Goal: Task Accomplishment & Management: Manage account settings

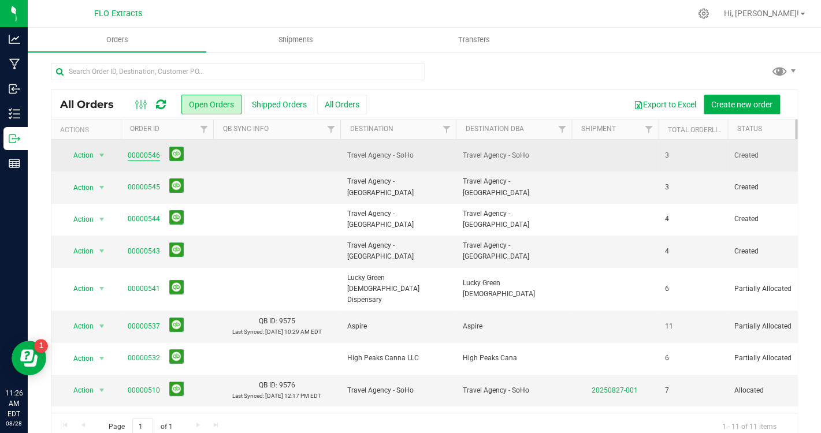
click at [151, 157] on link "00000546" at bounding box center [144, 155] width 32 height 11
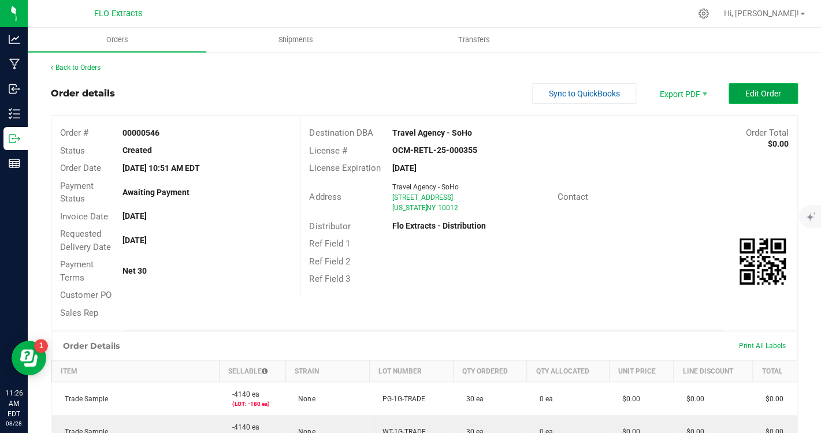
click at [758, 98] on span "Edit Order" at bounding box center [763, 93] width 36 height 9
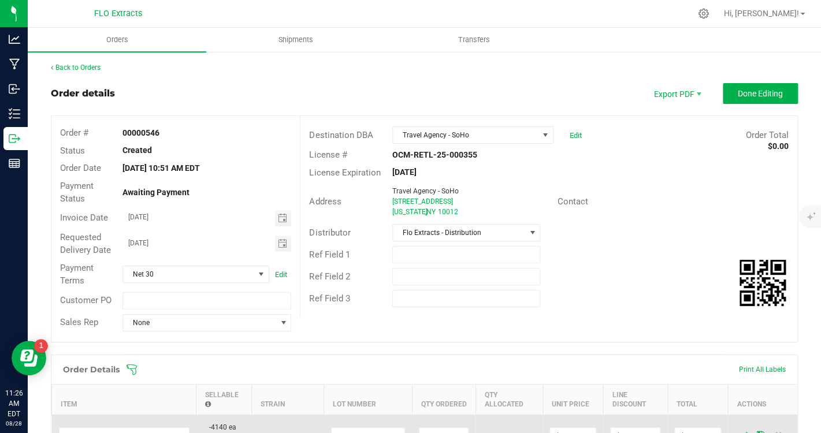
scroll to position [154, 0]
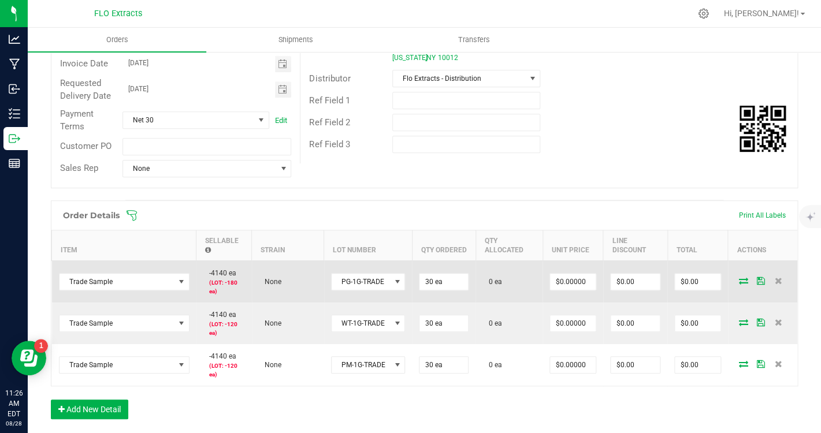
click at [745, 282] on icon at bounding box center [743, 280] width 9 height 7
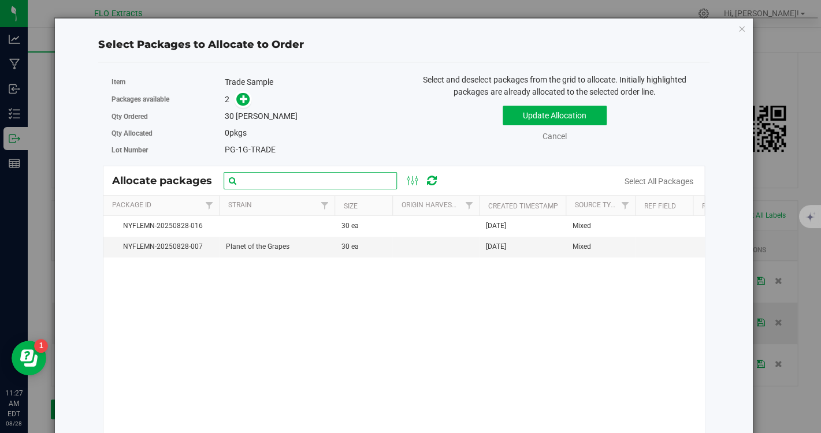
click at [353, 187] on input "text" at bounding box center [310, 180] width 173 height 17
type input "PG-1G-TRADE"
click at [434, 183] on icon at bounding box center [432, 181] width 10 height 12
click at [435, 183] on icon at bounding box center [432, 181] width 10 height 12
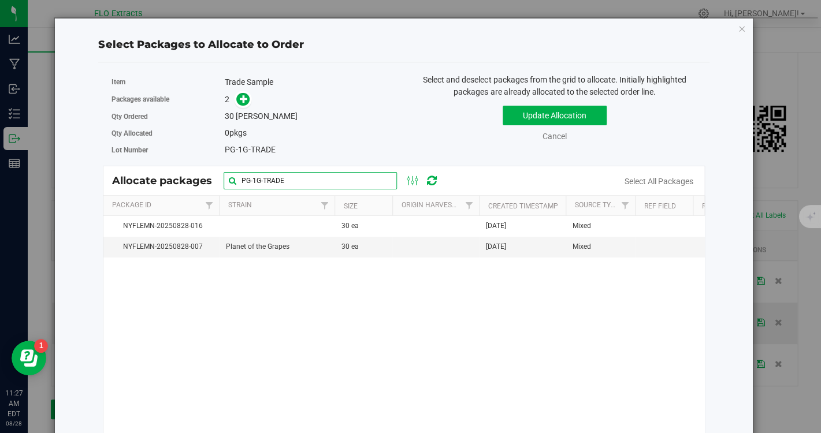
drag, startPoint x: 310, startPoint y: 181, endPoint x: 222, endPoint y: 178, distance: 87.3
click at [224, 178] on input "PG-1G-TRADE" at bounding box center [310, 180] width 173 height 17
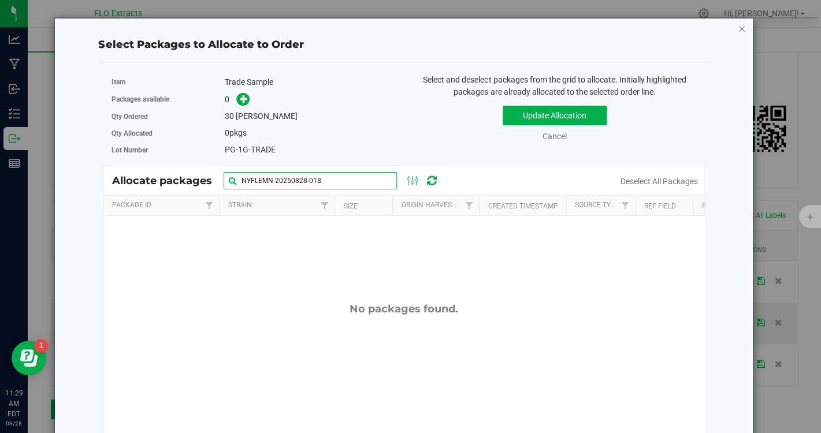
type input "NYFLEMN-20250828-018"
click at [744, 29] on icon "button" at bounding box center [742, 28] width 8 height 14
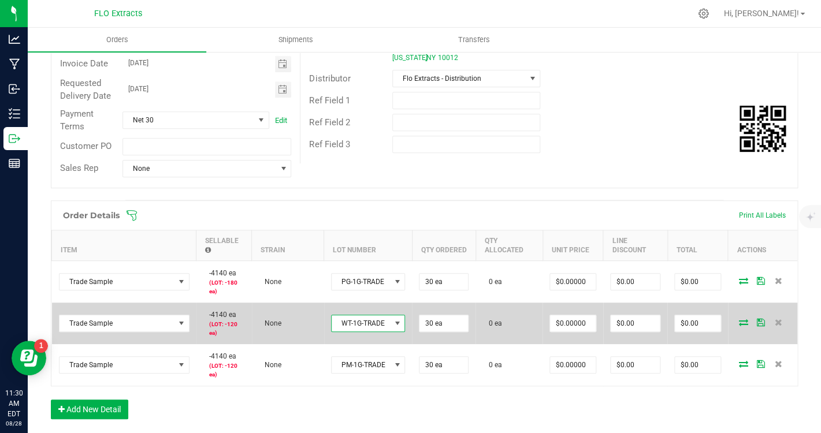
click at [382, 325] on span "WT-1G-TRADE" at bounding box center [361, 323] width 59 height 16
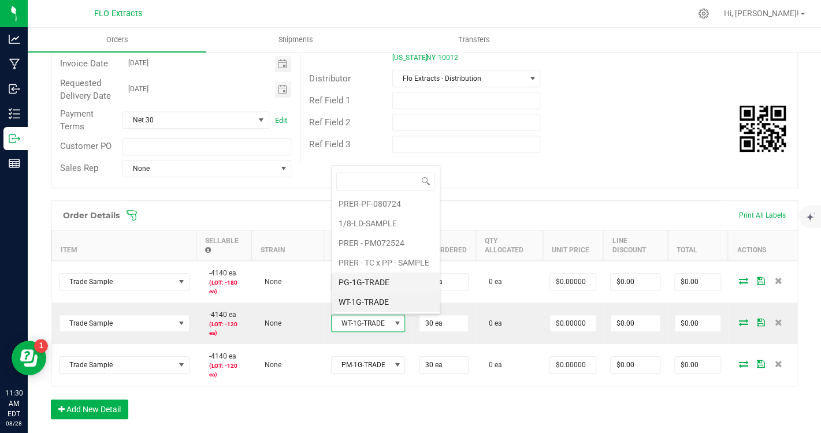
scroll to position [101, 0]
click at [406, 303] on li "PG-1G-TRADE" at bounding box center [386, 302] width 108 height 20
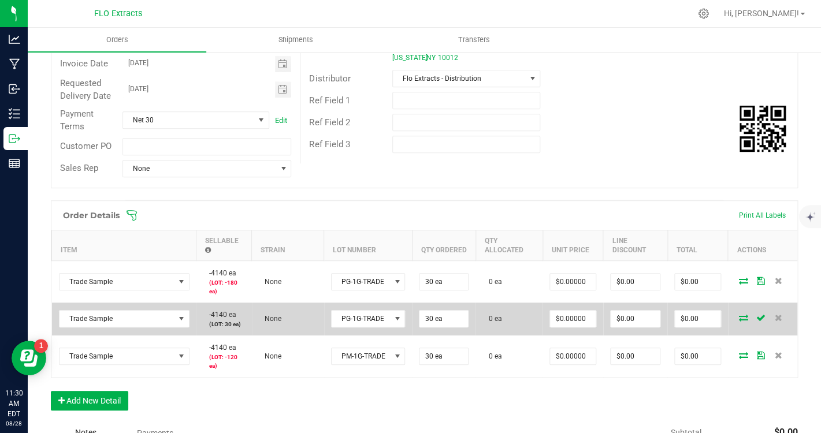
click at [745, 319] on icon at bounding box center [743, 317] width 9 height 7
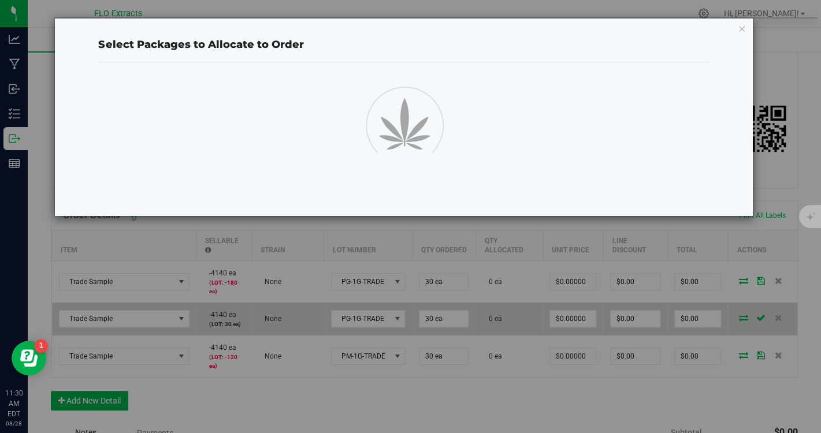
scroll to position [154, 0]
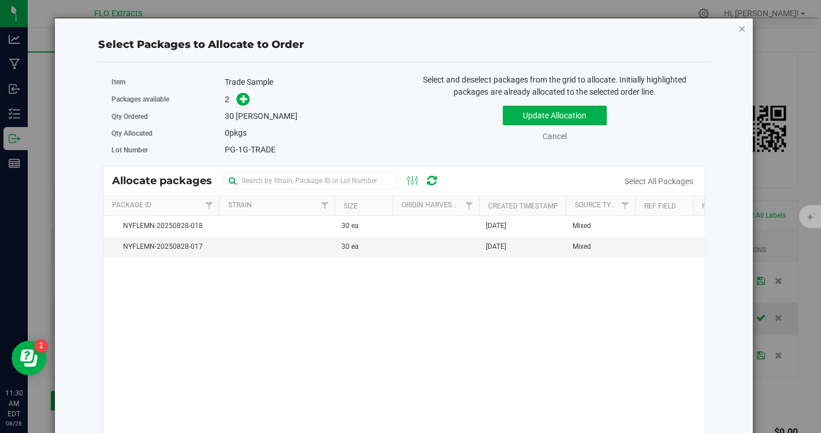
click at [742, 29] on icon "button" at bounding box center [742, 28] width 8 height 14
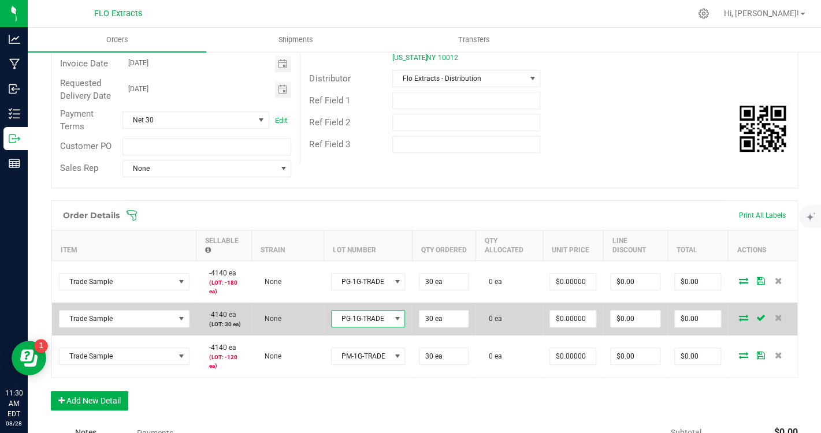
click at [397, 322] on span at bounding box center [397, 318] width 9 height 9
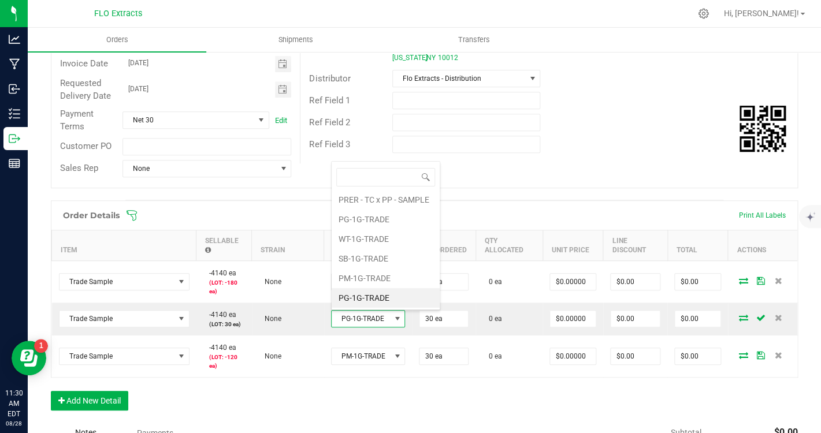
click at [281, 212] on span at bounding box center [499, 216] width 747 height 12
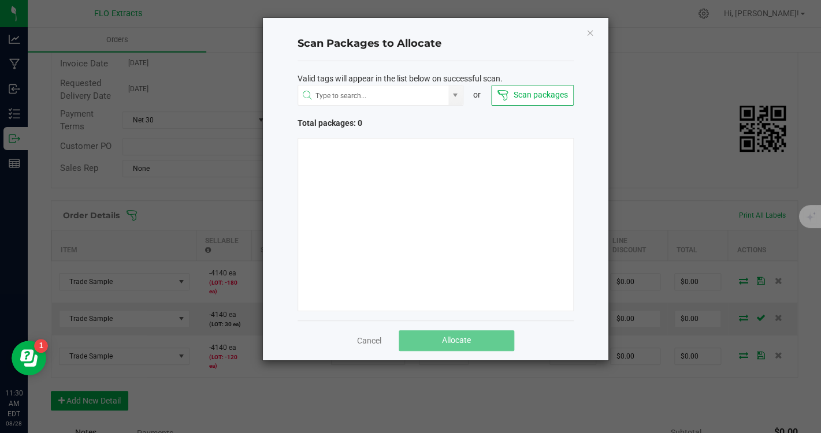
scroll to position [154, 0]
click at [593, 35] on icon "Close" at bounding box center [590, 32] width 8 height 14
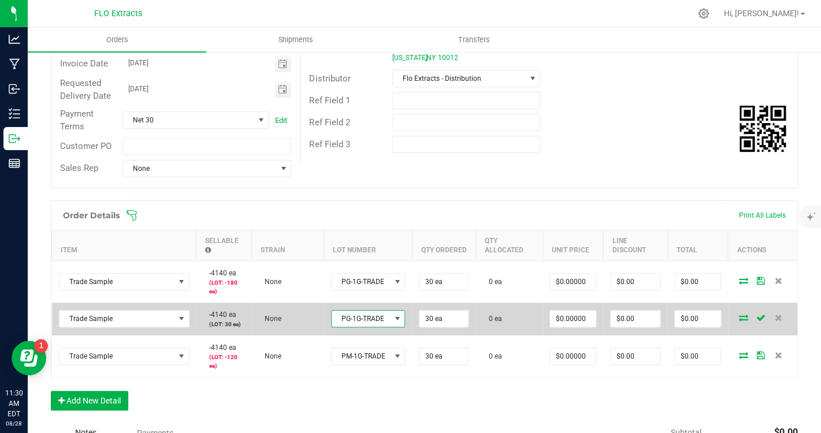
click at [377, 323] on span "PG-1G-TRADE" at bounding box center [361, 319] width 59 height 16
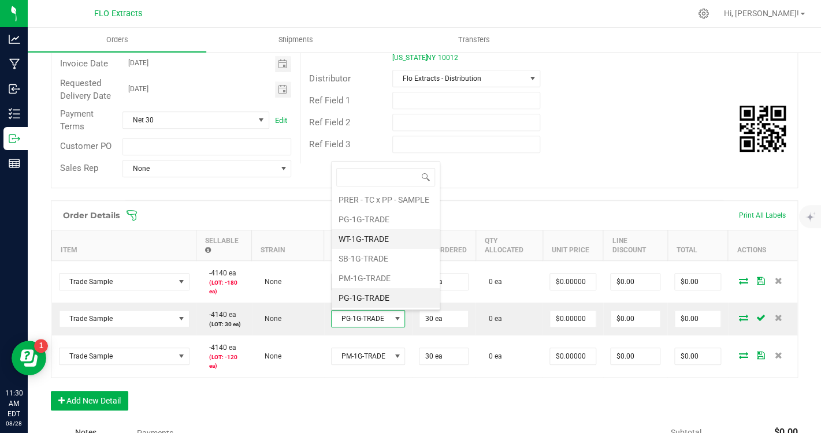
click at [373, 240] on li "WT-1G-TRADE" at bounding box center [386, 239] width 108 height 20
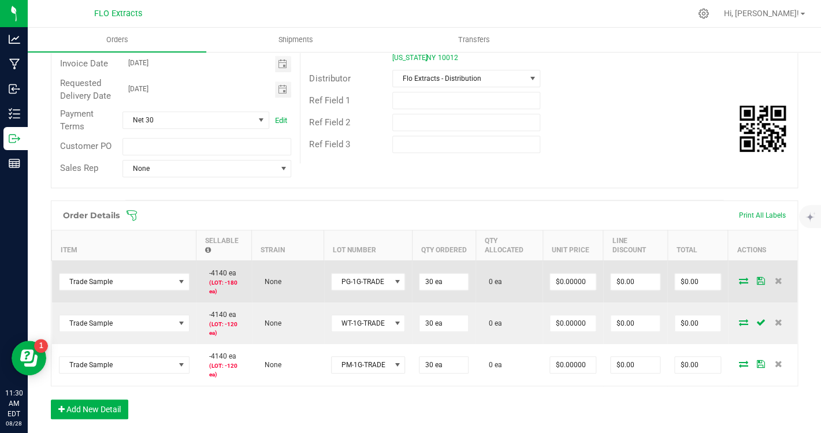
click at [743, 281] on icon at bounding box center [743, 280] width 9 height 7
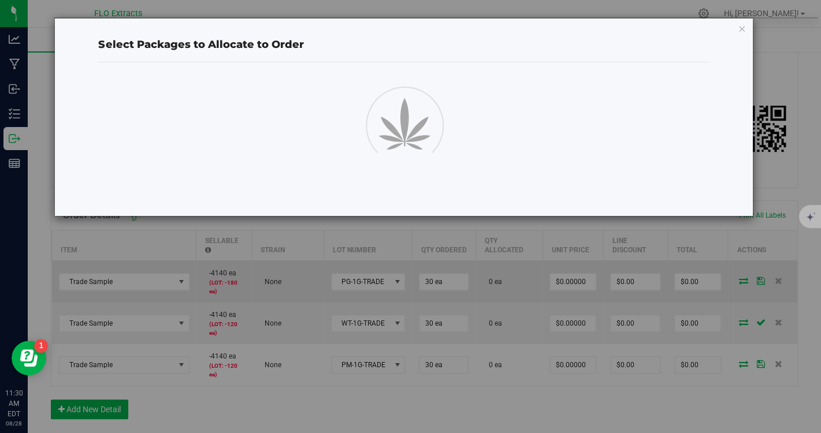
scroll to position [154, 0]
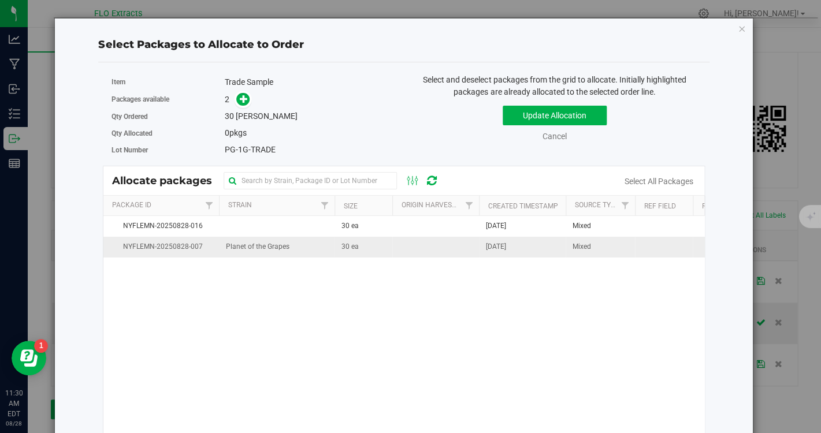
click at [370, 246] on td "30 ea" at bounding box center [363, 247] width 58 height 20
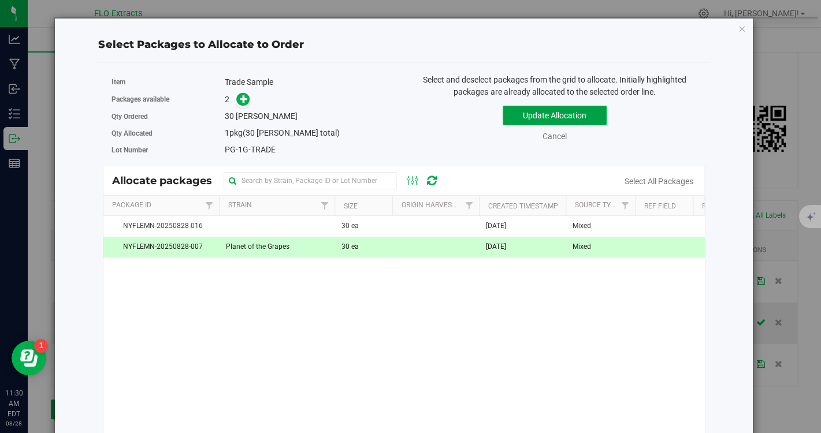
click at [526, 111] on button "Update Allocation" at bounding box center [555, 116] width 104 height 20
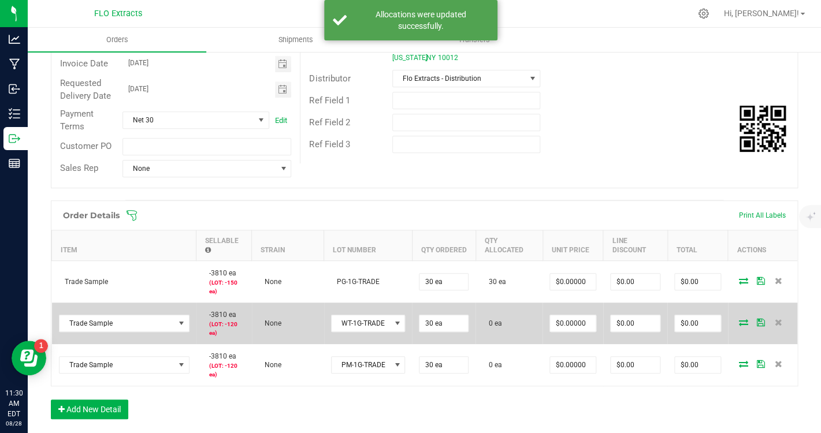
click at [742, 323] on icon at bounding box center [743, 322] width 9 height 7
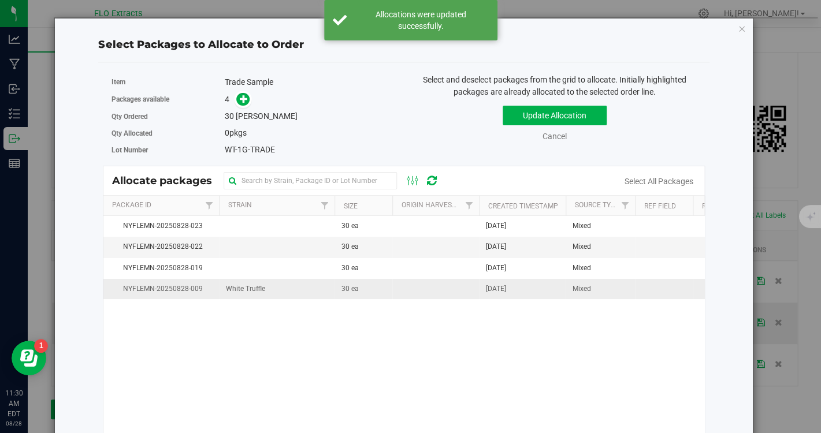
click at [389, 286] on td "30 ea" at bounding box center [363, 289] width 58 height 20
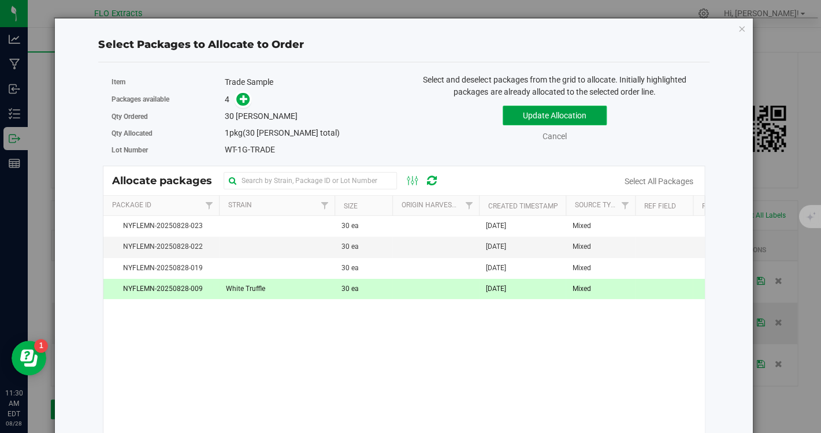
click at [575, 118] on button "Update Allocation" at bounding box center [555, 116] width 104 height 20
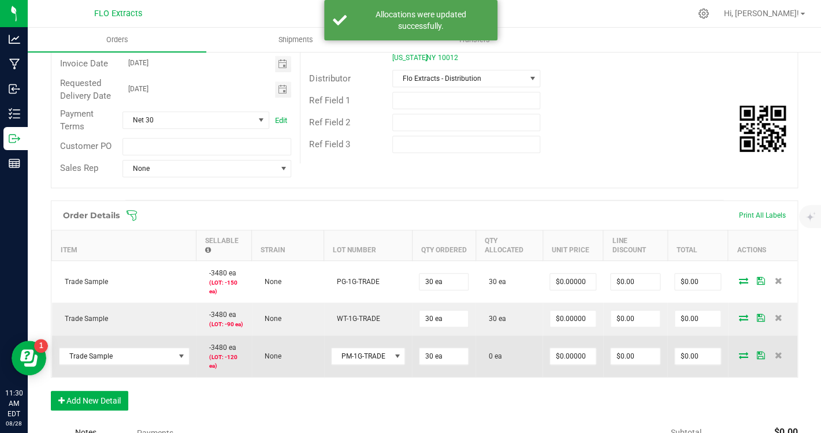
click at [745, 354] on icon at bounding box center [743, 355] width 9 height 7
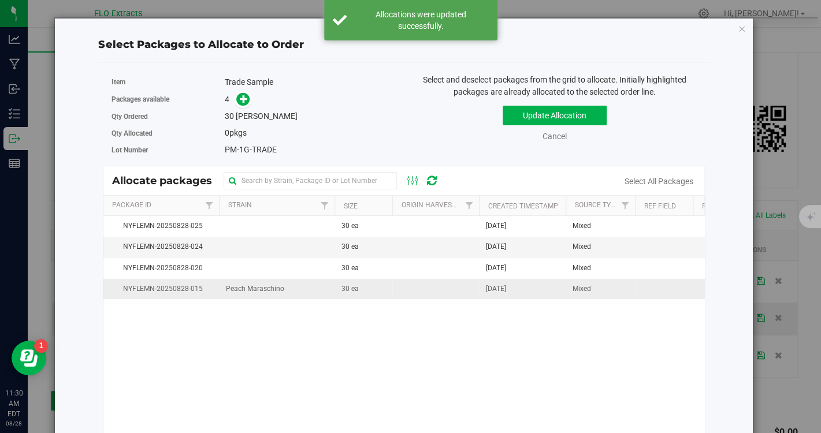
click at [430, 299] on td at bounding box center [435, 289] width 87 height 20
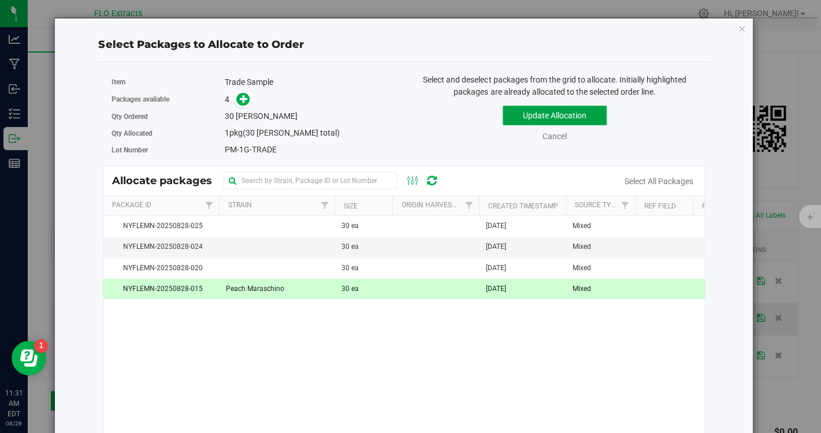
click at [530, 114] on button "Update Allocation" at bounding box center [555, 116] width 104 height 20
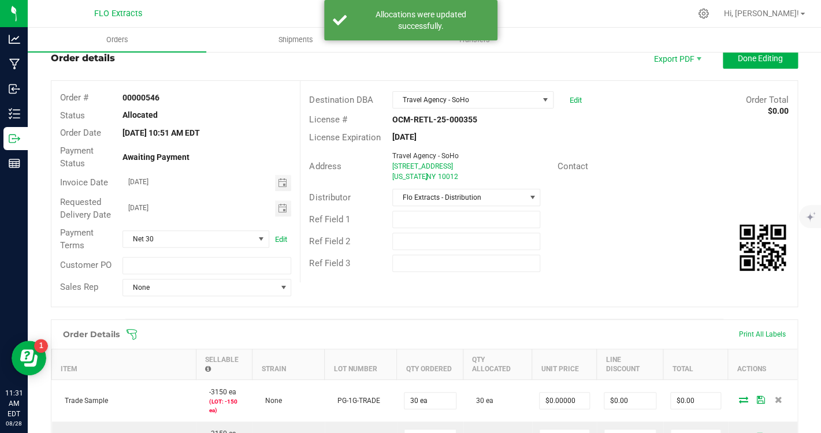
scroll to position [0, 0]
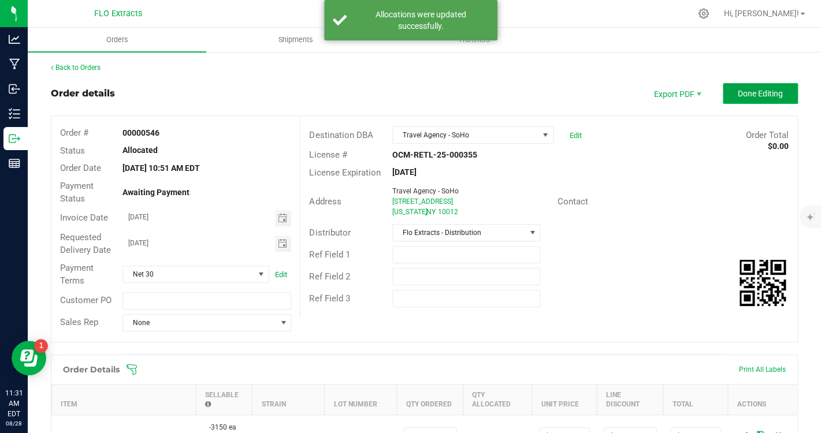
click at [778, 90] on span "Done Editing" at bounding box center [760, 93] width 45 height 9
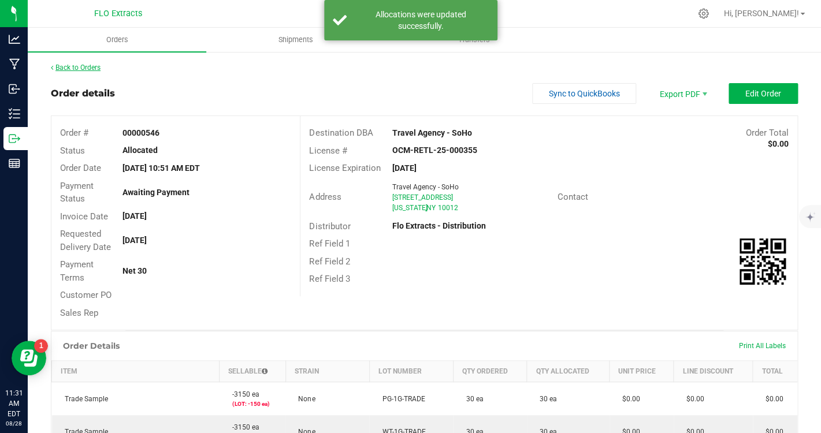
click at [83, 66] on link "Back to Orders" at bounding box center [76, 68] width 50 height 8
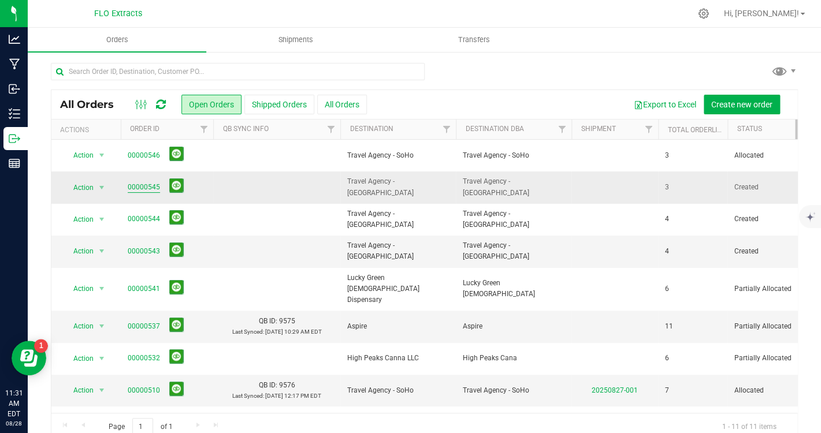
click at [141, 186] on link "00000545" at bounding box center [144, 187] width 32 height 11
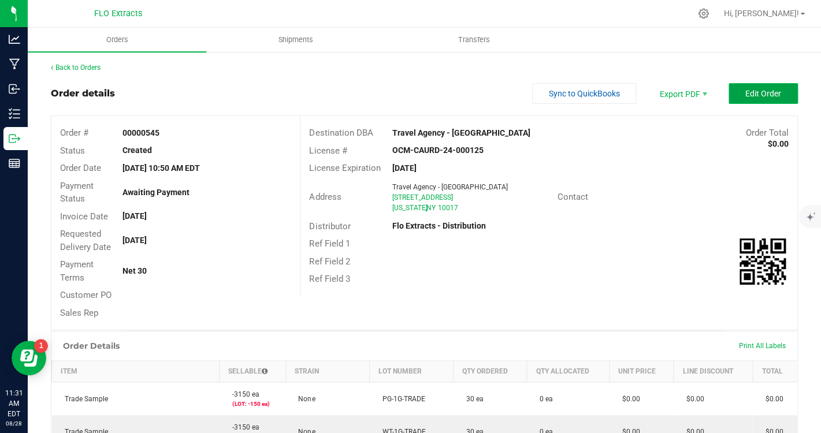
click at [775, 84] on button "Edit Order" at bounding box center [762, 93] width 69 height 21
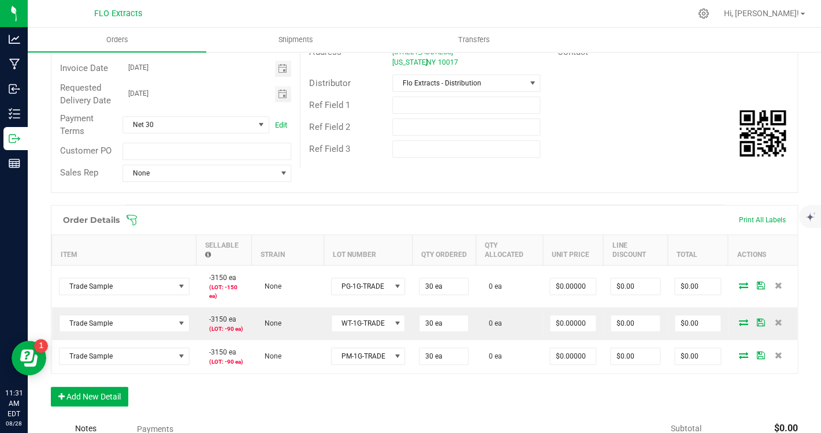
scroll to position [162, 0]
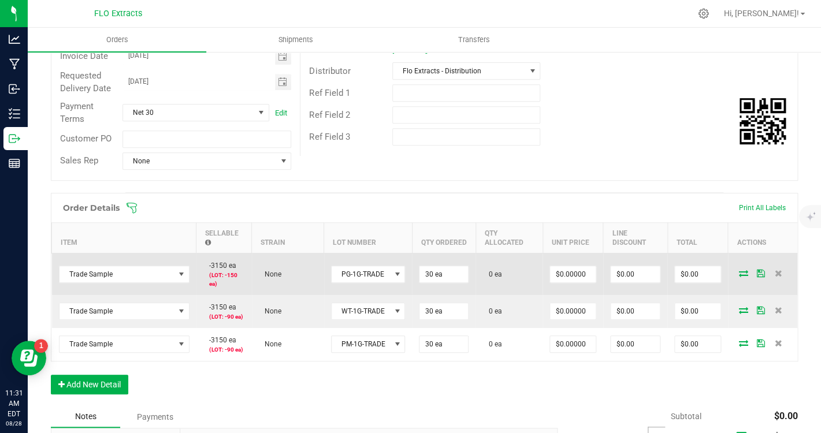
click at [744, 276] on icon at bounding box center [743, 273] width 9 height 7
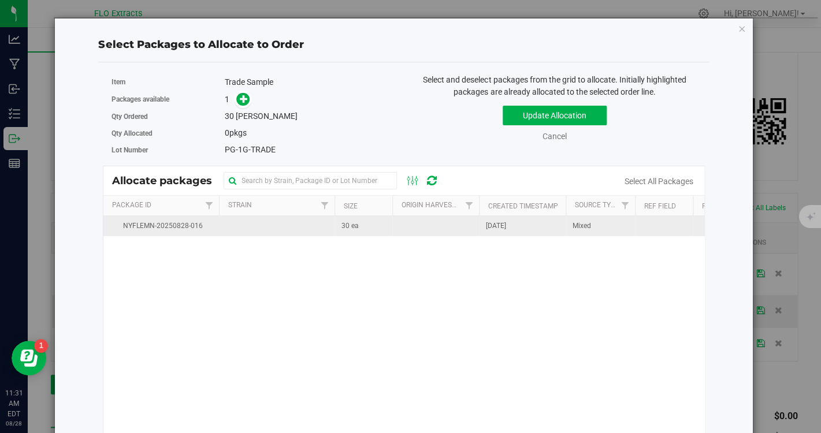
click at [338, 230] on td "30 ea" at bounding box center [363, 226] width 58 height 20
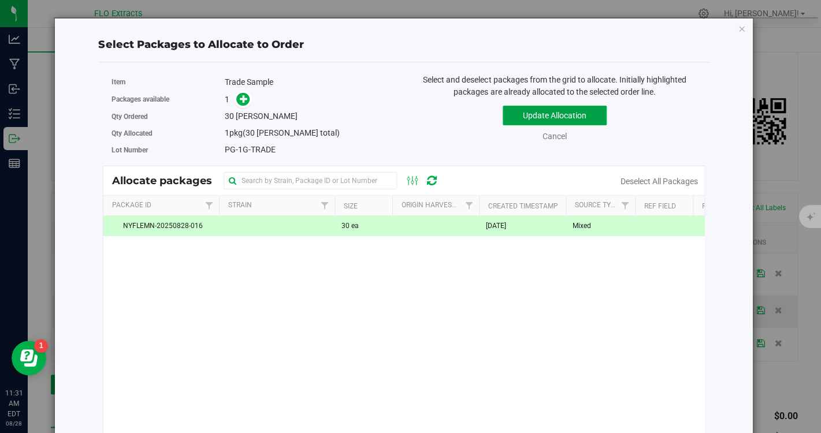
click at [568, 114] on button "Update Allocation" at bounding box center [555, 116] width 104 height 20
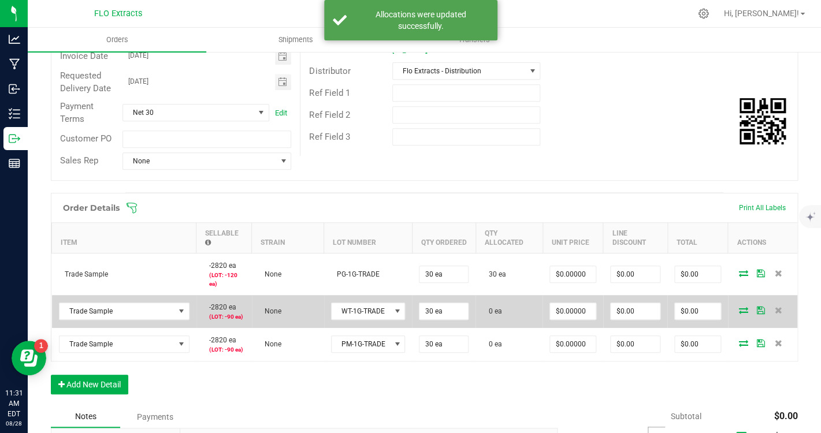
click at [749, 307] on td at bounding box center [762, 311] width 69 height 33
click at [739, 310] on icon at bounding box center [743, 310] width 9 height 7
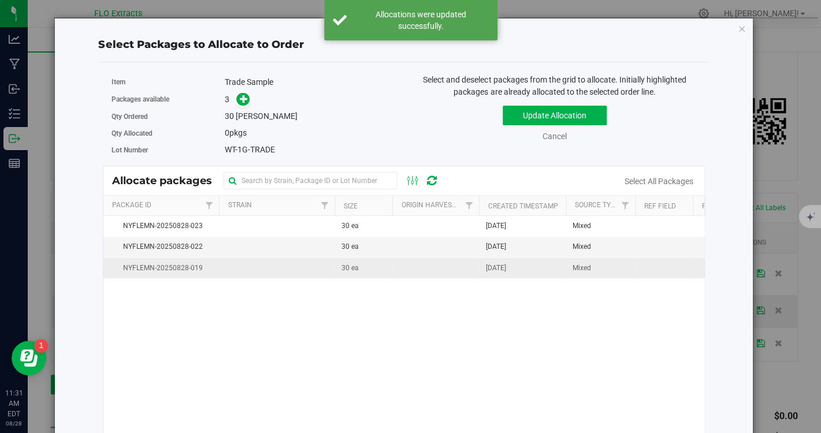
click at [414, 267] on td at bounding box center [435, 268] width 87 height 20
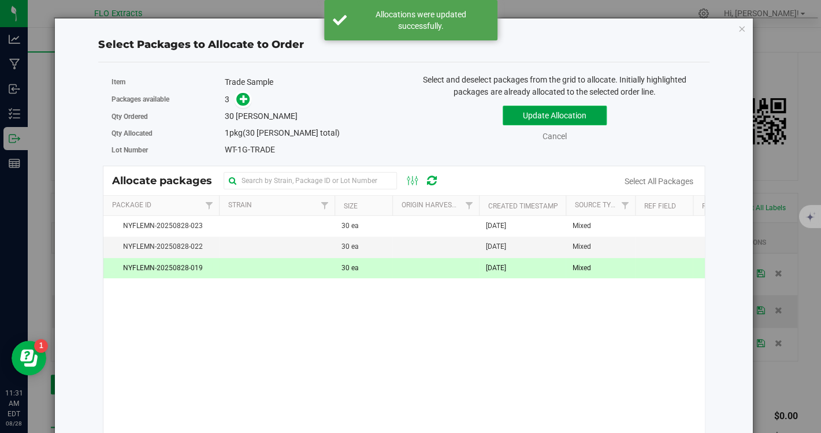
click at [528, 120] on button "Update Allocation" at bounding box center [555, 116] width 104 height 20
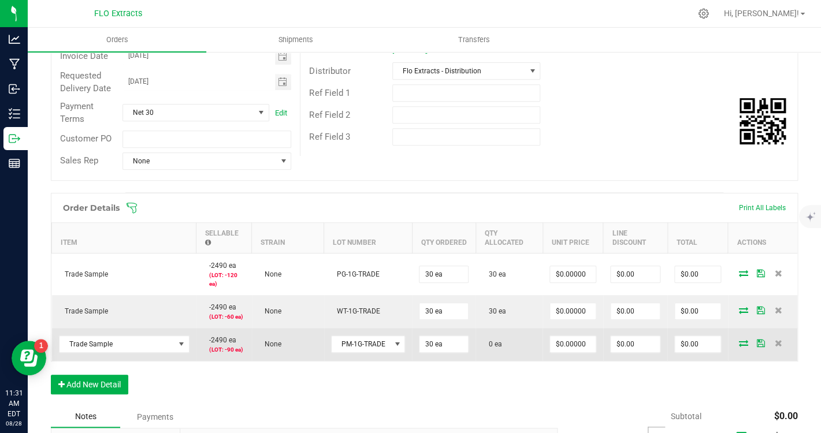
click at [745, 343] on icon at bounding box center [743, 343] width 9 height 7
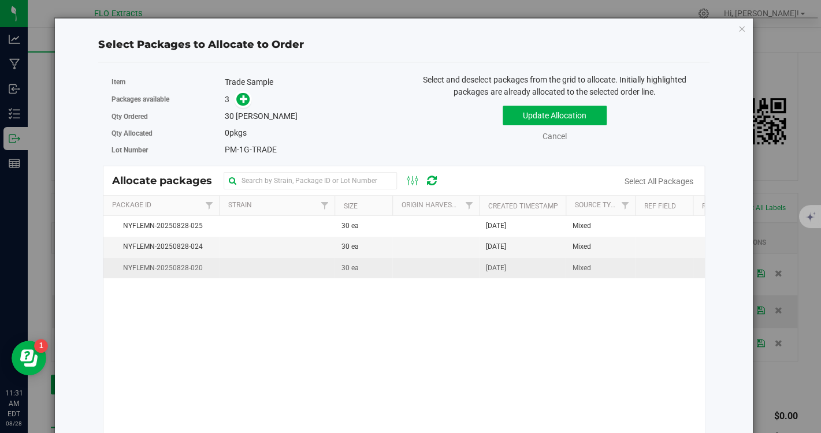
click at [401, 278] on td at bounding box center [435, 268] width 87 height 20
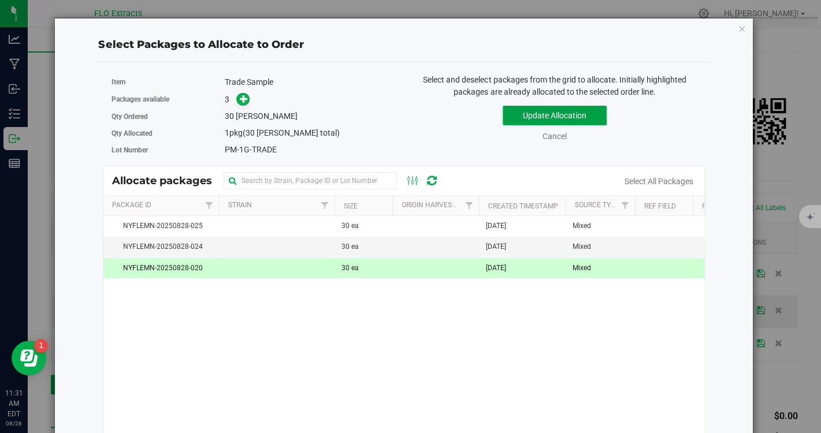
click at [523, 125] on button "Update Allocation" at bounding box center [555, 116] width 104 height 20
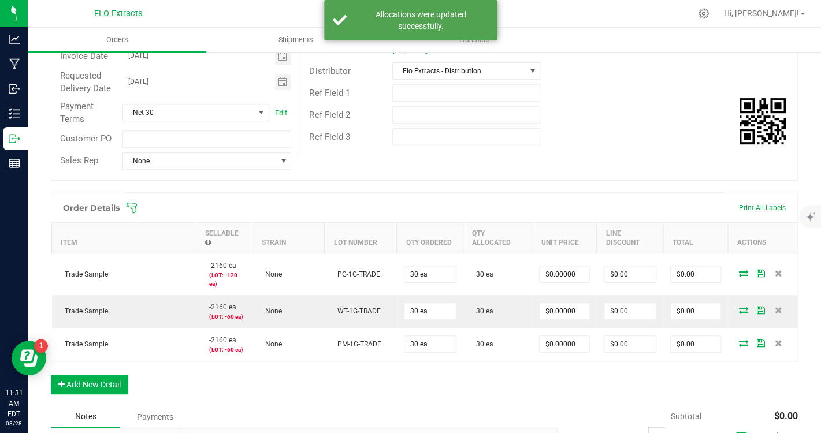
scroll to position [0, 0]
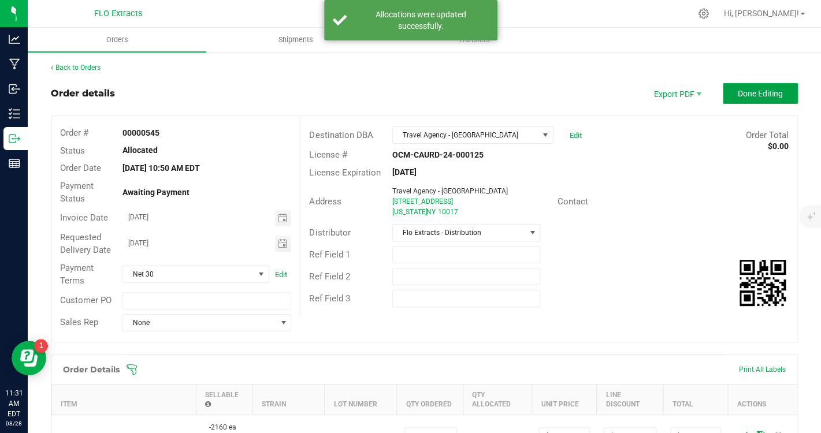
click at [765, 94] on span "Done Editing" at bounding box center [760, 93] width 45 height 9
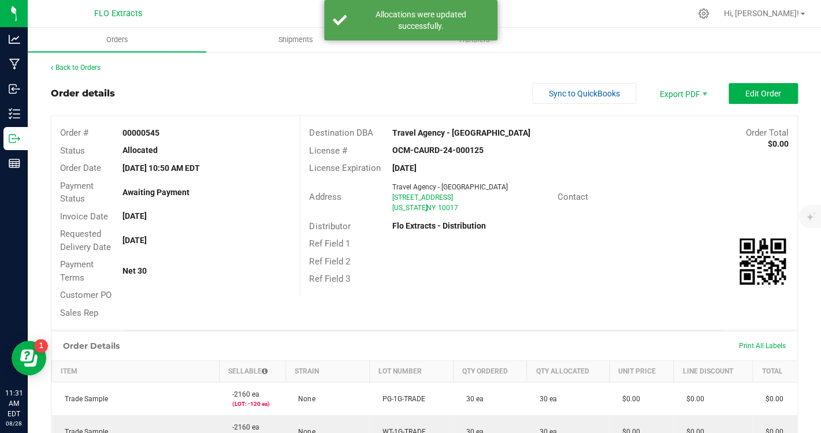
click at [78, 76] on div "Back to Orders Order details Sync to QuickBooks Export PDF Edit Order Order # 0…" at bounding box center [424, 366] width 747 height 609
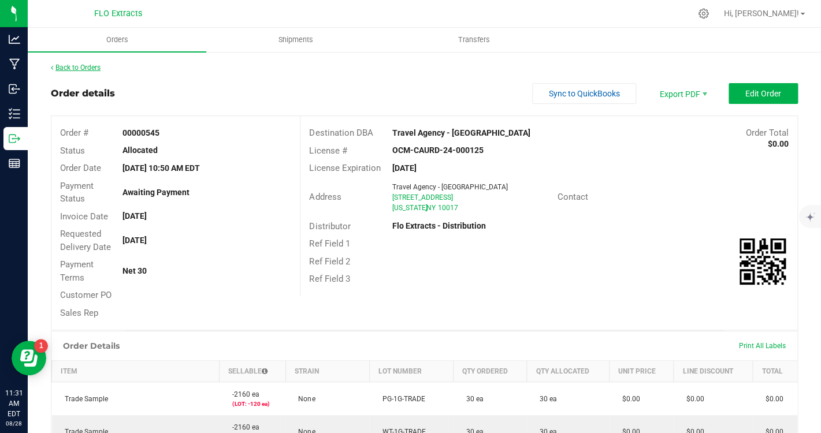
click at [76, 69] on link "Back to Orders" at bounding box center [76, 68] width 50 height 8
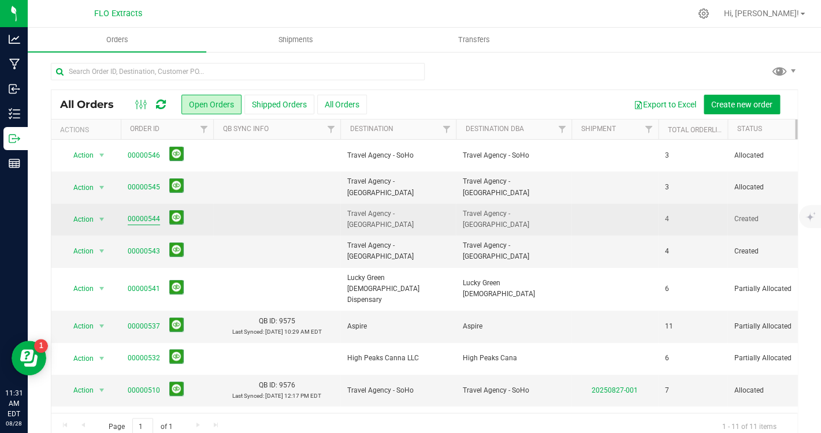
click at [140, 217] on link "00000544" at bounding box center [144, 219] width 32 height 11
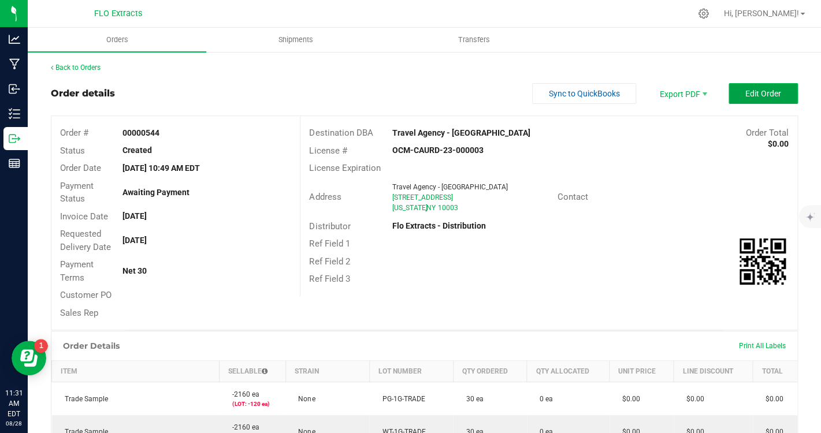
click at [752, 96] on span "Edit Order" at bounding box center [763, 93] width 36 height 9
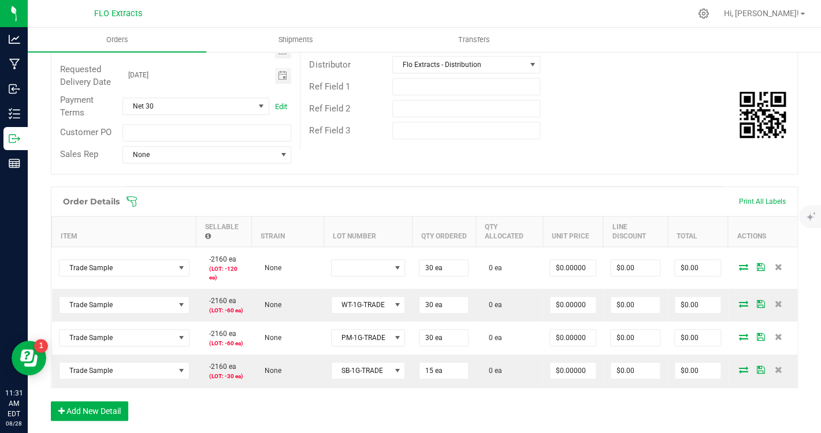
scroll to position [170, 0]
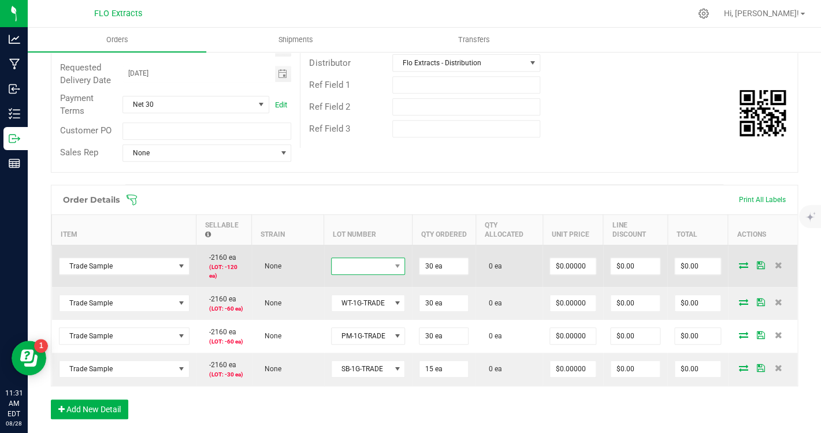
click at [351, 266] on span at bounding box center [361, 266] width 59 height 16
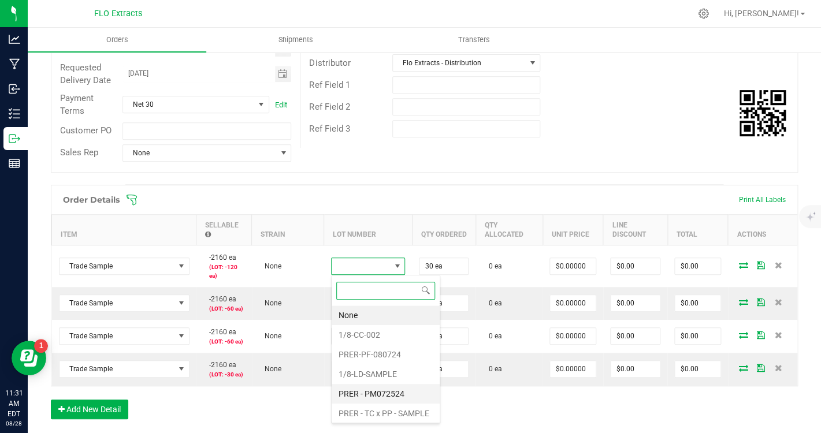
scroll to position [81, 0]
click at [365, 411] on li "PM-1G-TRADE" at bounding box center [386, 411] width 108 height 20
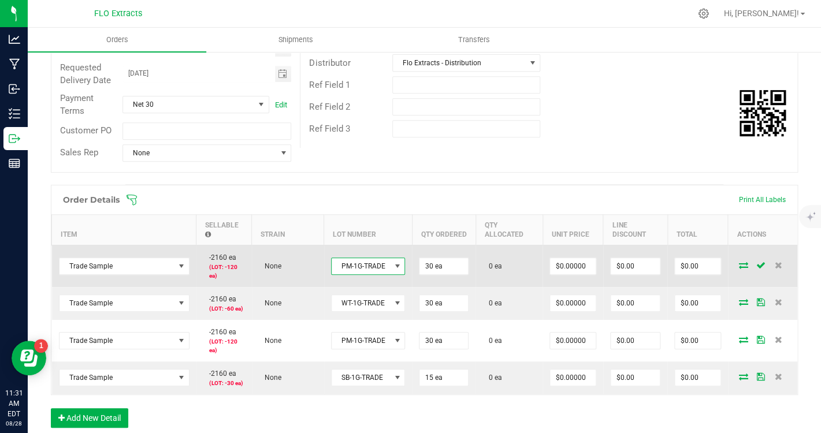
click at [386, 266] on span "PM-1G-TRADE" at bounding box center [361, 266] width 59 height 16
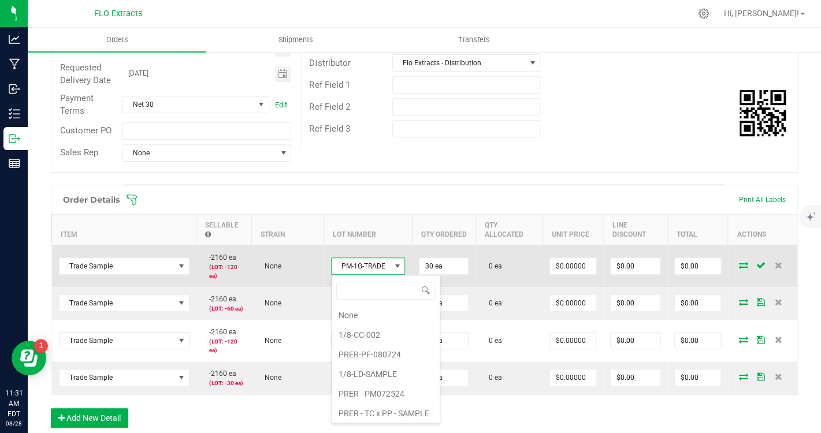
scroll to position [17, 75]
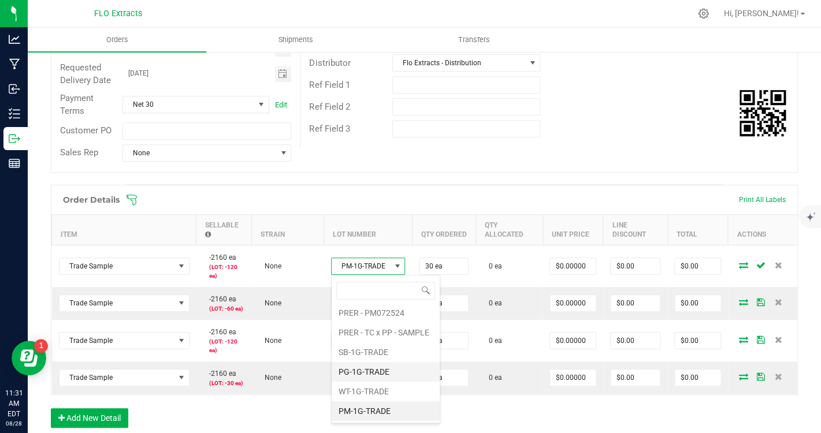
click at [385, 371] on li "PG-1G-TRADE" at bounding box center [386, 372] width 108 height 20
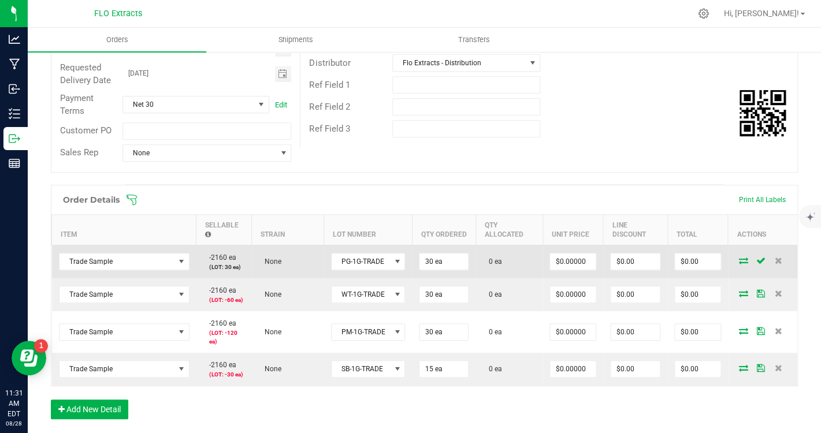
click at [745, 264] on icon at bounding box center [743, 260] width 9 height 7
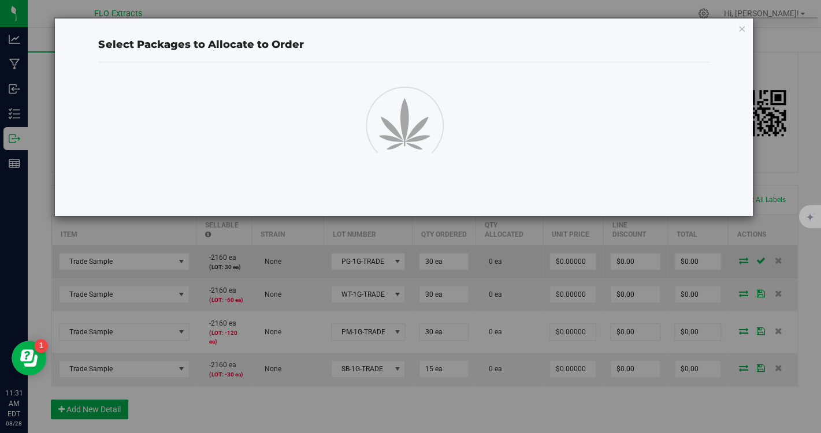
scroll to position [170, 0]
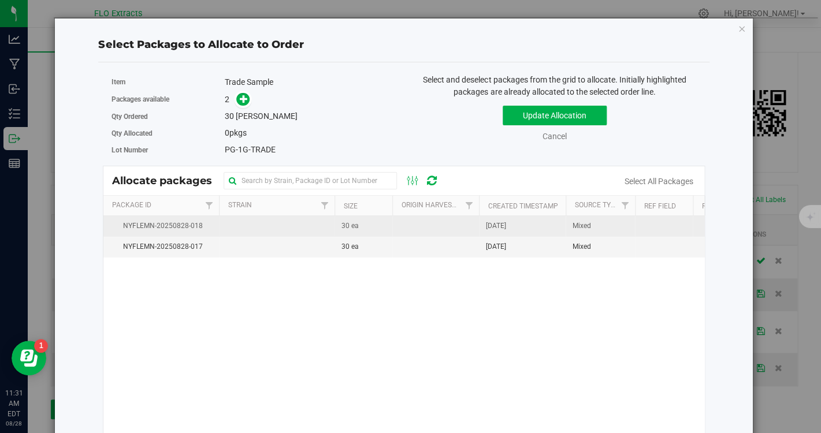
click at [312, 228] on td at bounding box center [277, 226] width 116 height 21
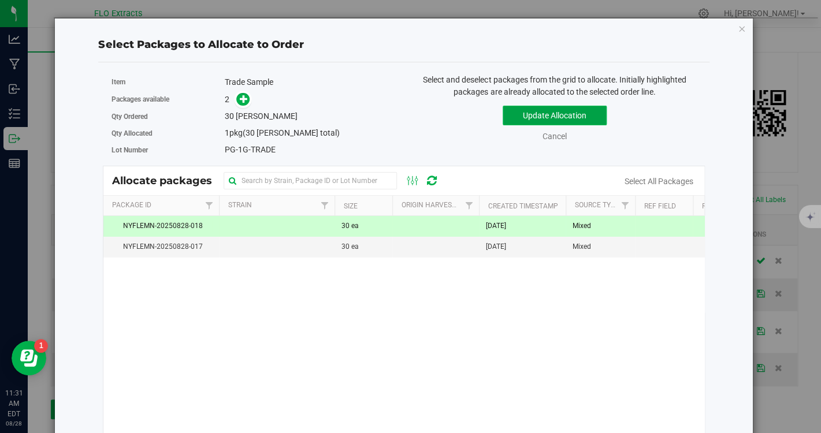
click at [563, 112] on button "Update Allocation" at bounding box center [555, 116] width 104 height 20
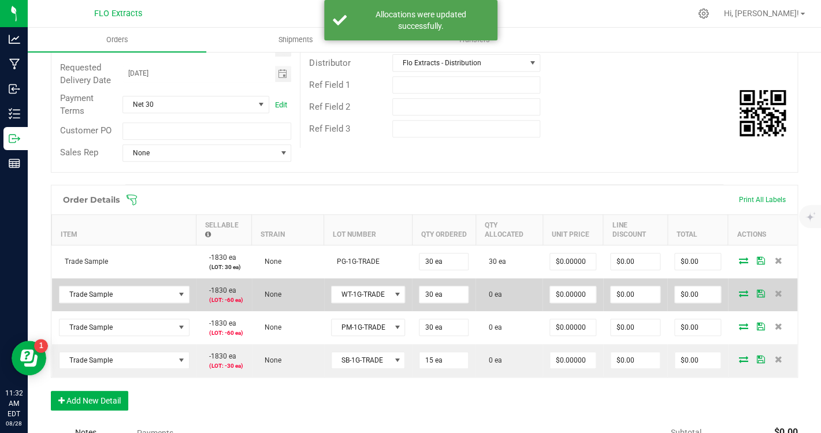
click at [742, 295] on icon at bounding box center [743, 293] width 9 height 7
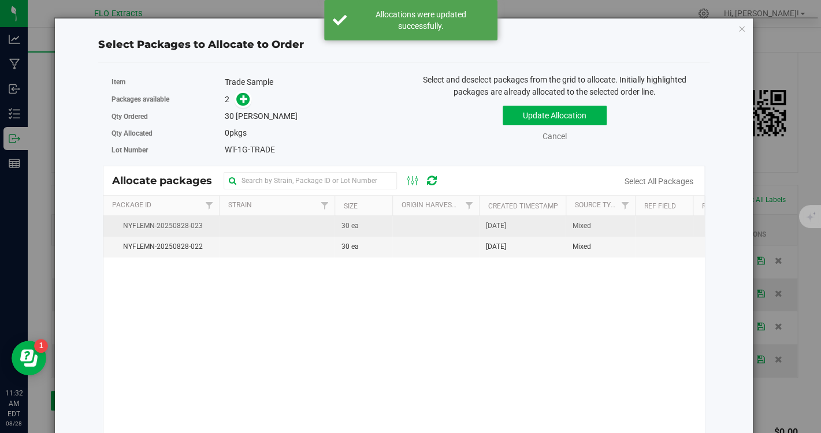
click at [376, 232] on td "30 ea" at bounding box center [363, 226] width 58 height 21
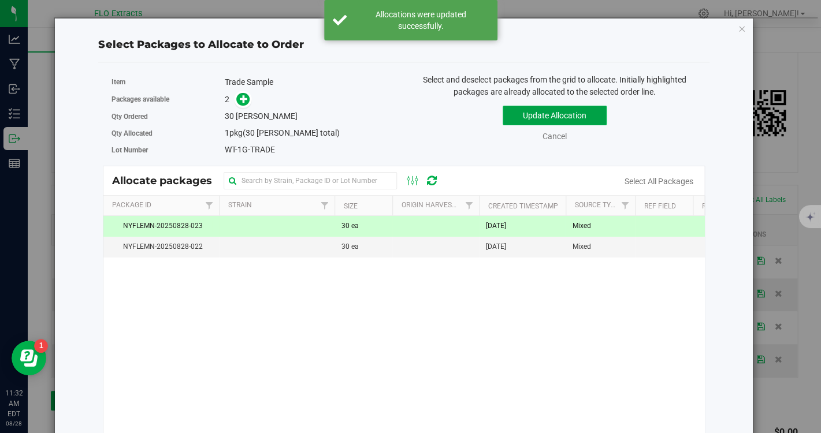
click at [557, 118] on button "Update Allocation" at bounding box center [555, 116] width 104 height 20
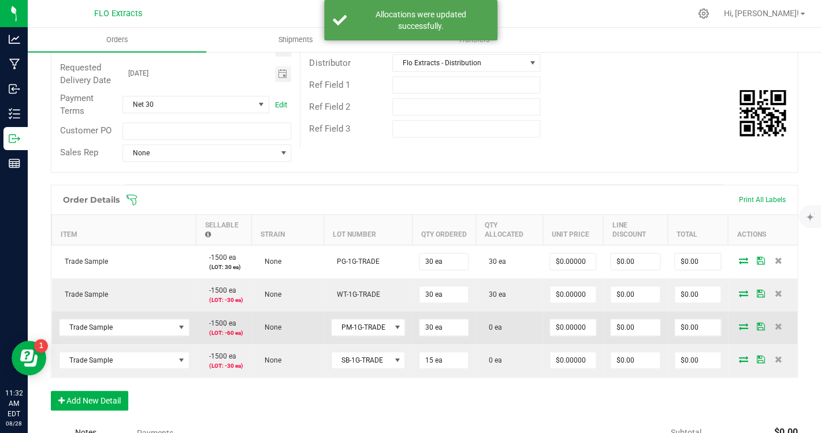
click at [742, 327] on icon at bounding box center [743, 326] width 9 height 7
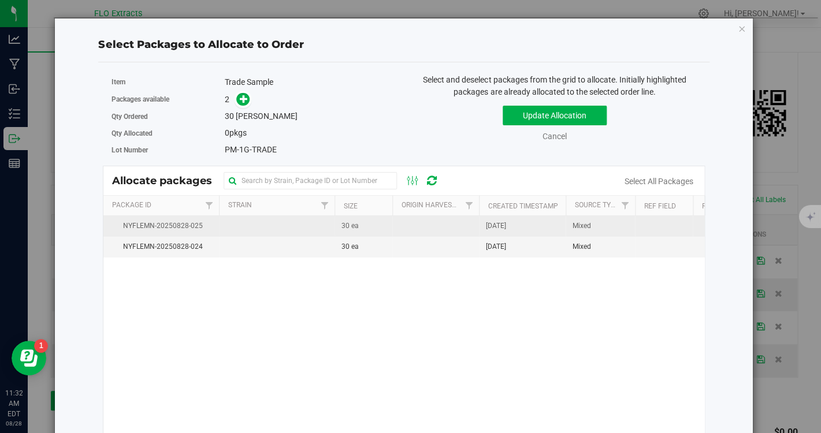
click at [407, 235] on td at bounding box center [435, 226] width 87 height 21
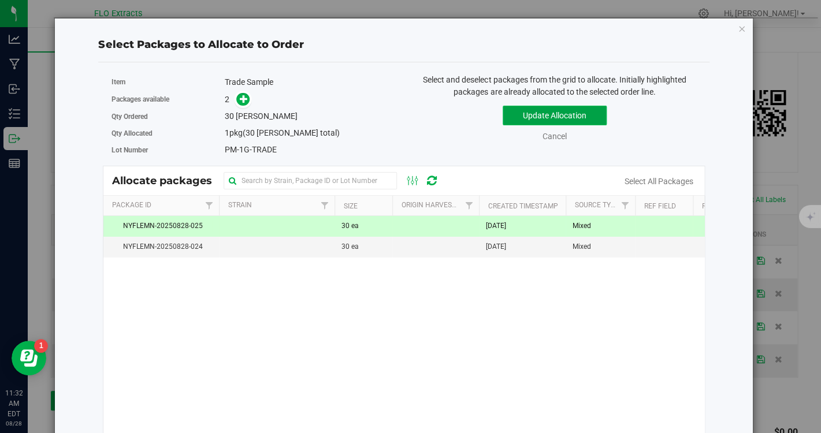
click at [559, 111] on button "Update Allocation" at bounding box center [555, 116] width 104 height 20
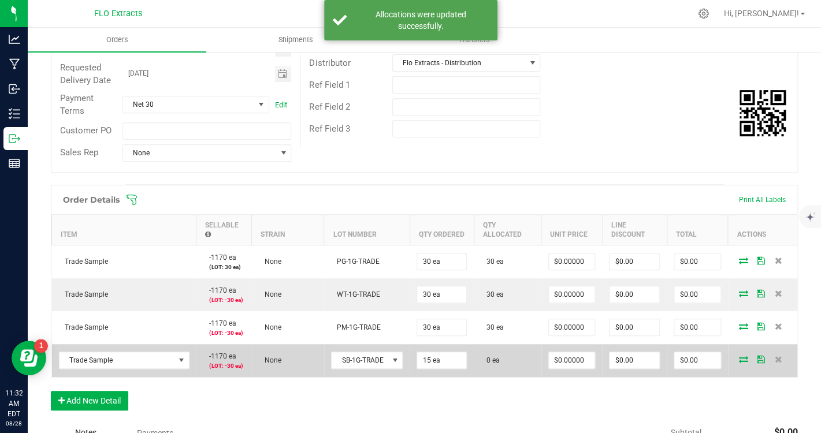
click at [742, 360] on icon at bounding box center [743, 359] width 9 height 7
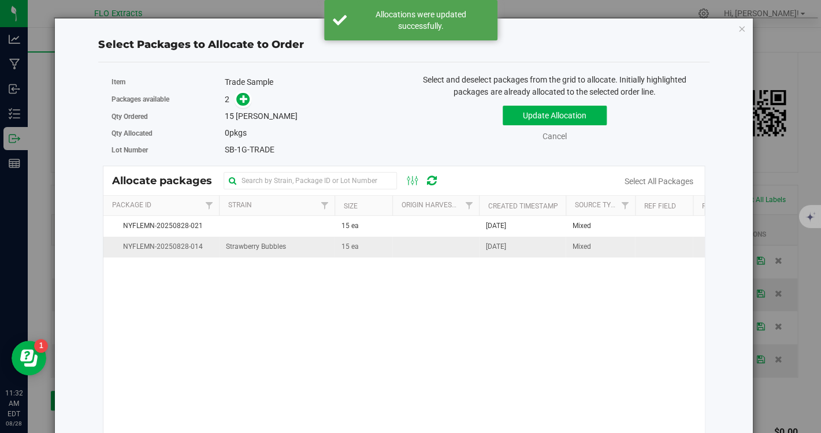
click at [392, 246] on td "15 ea" at bounding box center [363, 247] width 58 height 20
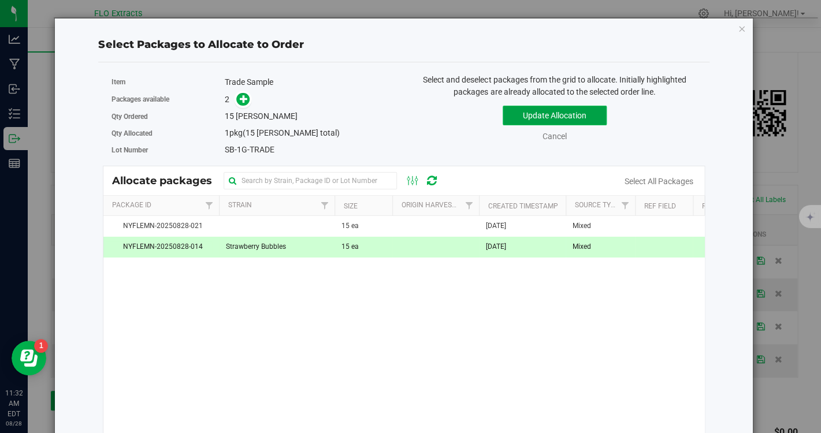
click at [535, 116] on button "Update Allocation" at bounding box center [555, 116] width 104 height 20
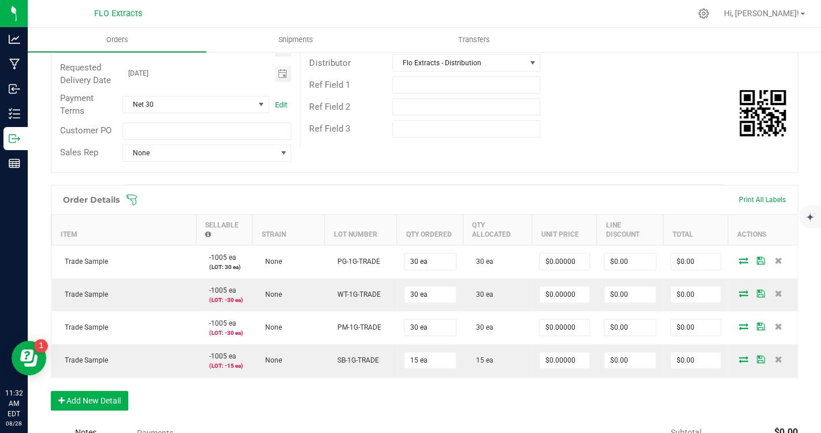
scroll to position [0, 0]
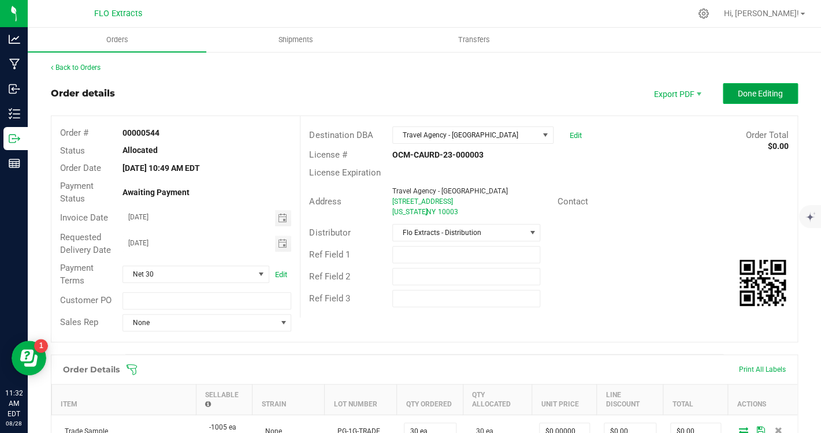
click at [739, 98] on span "Done Editing" at bounding box center [760, 93] width 45 height 9
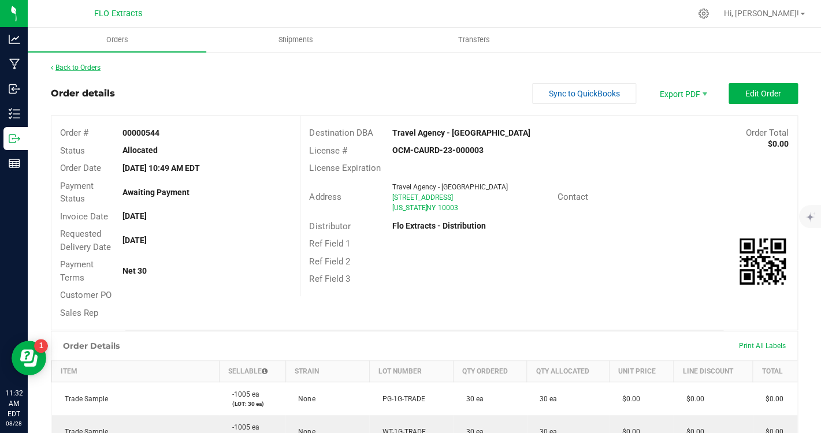
click at [96, 68] on link "Back to Orders" at bounding box center [76, 68] width 50 height 8
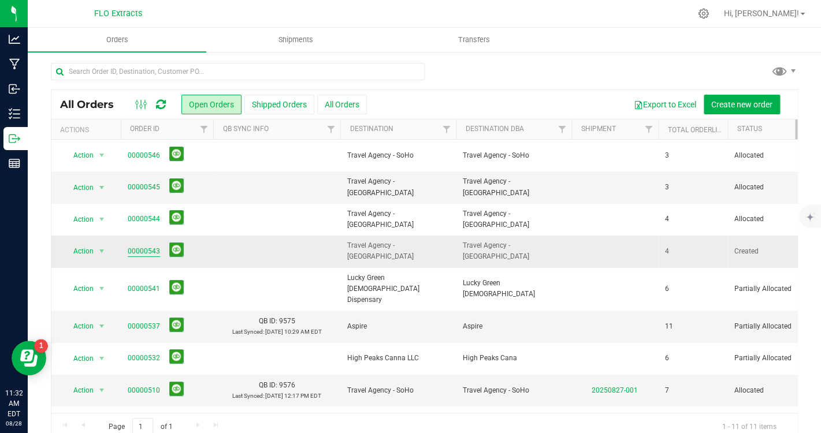
click at [153, 253] on link "00000543" at bounding box center [144, 251] width 32 height 11
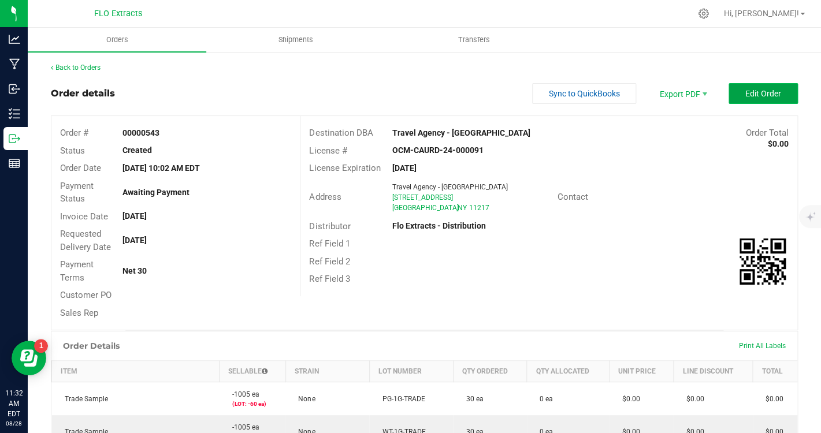
click at [764, 98] on span "Edit Order" at bounding box center [763, 93] width 36 height 9
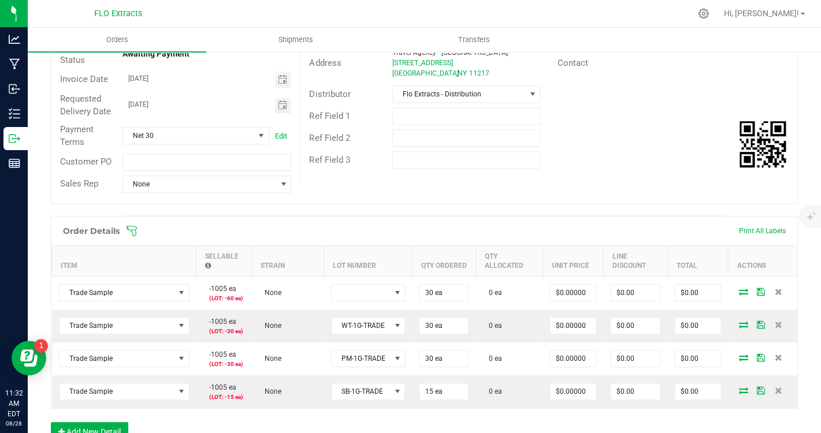
scroll to position [145, 0]
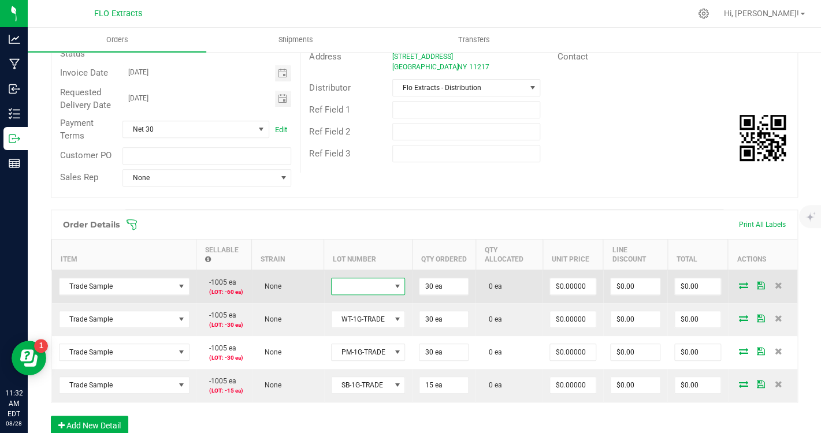
click at [394, 285] on span at bounding box center [397, 286] width 9 height 9
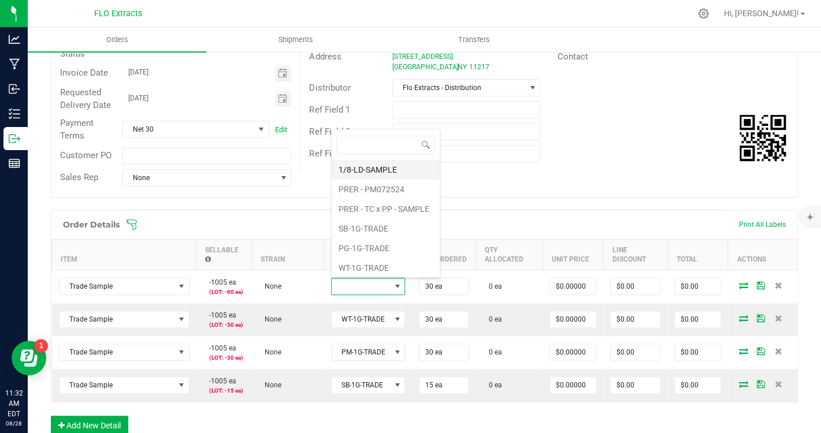
scroll to position [81, 0]
click at [383, 231] on li "PG-1G-TRADE" at bounding box center [386, 227] width 108 height 20
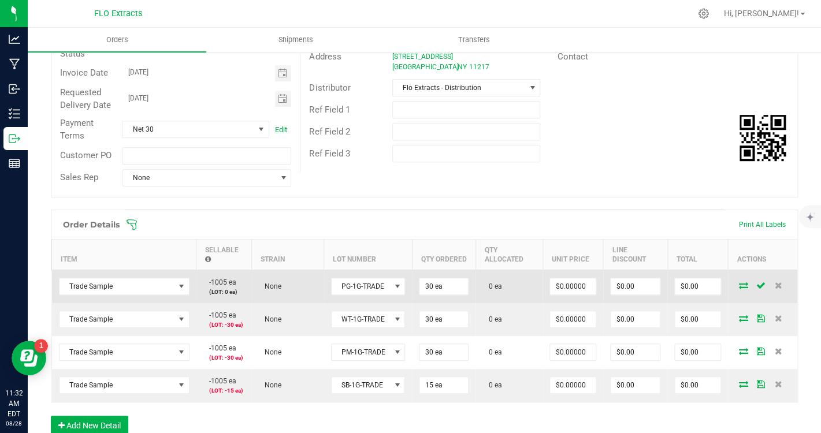
click at [741, 287] on icon at bounding box center [743, 285] width 9 height 7
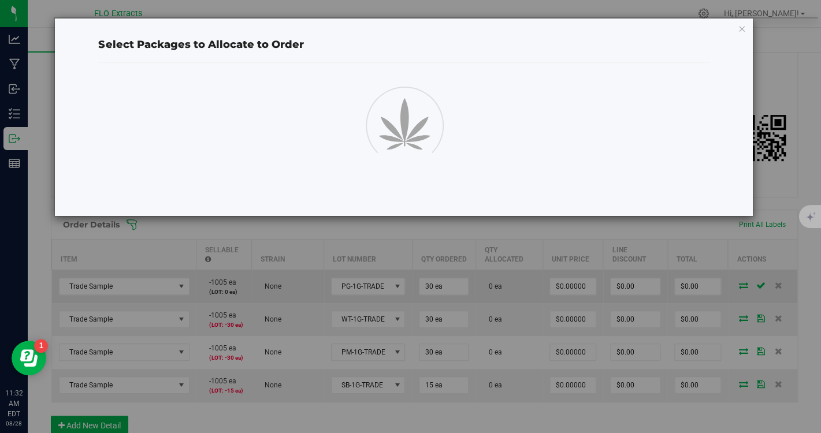
scroll to position [145, 0]
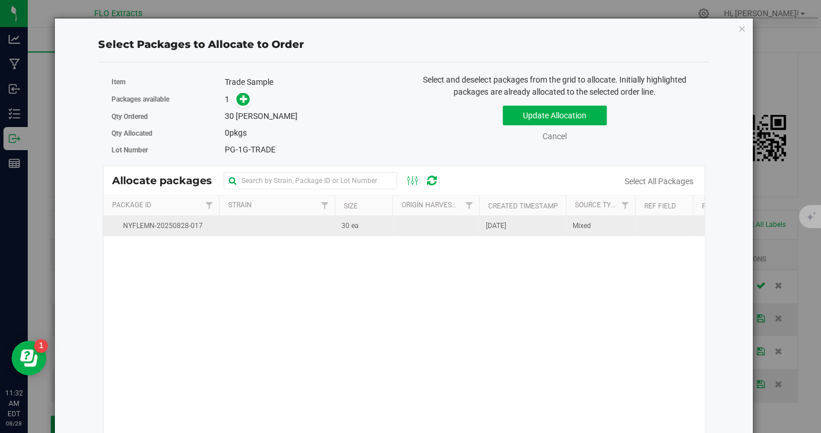
click at [417, 225] on td at bounding box center [435, 226] width 87 height 20
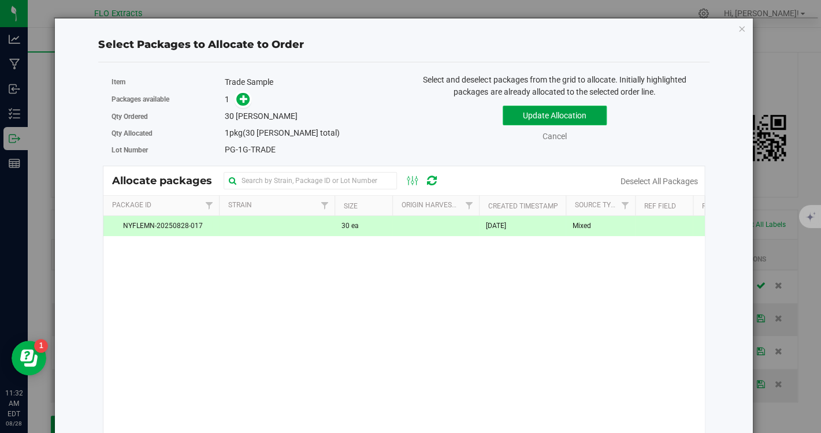
click at [519, 117] on button "Update Allocation" at bounding box center [555, 116] width 104 height 20
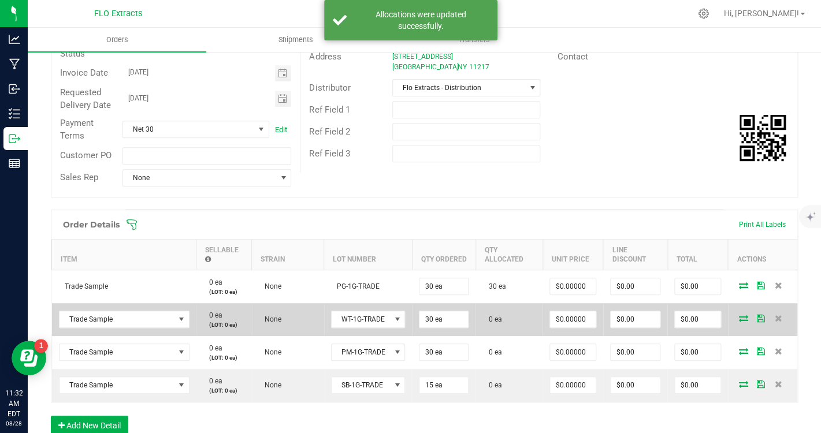
click at [746, 321] on icon at bounding box center [743, 318] width 9 height 7
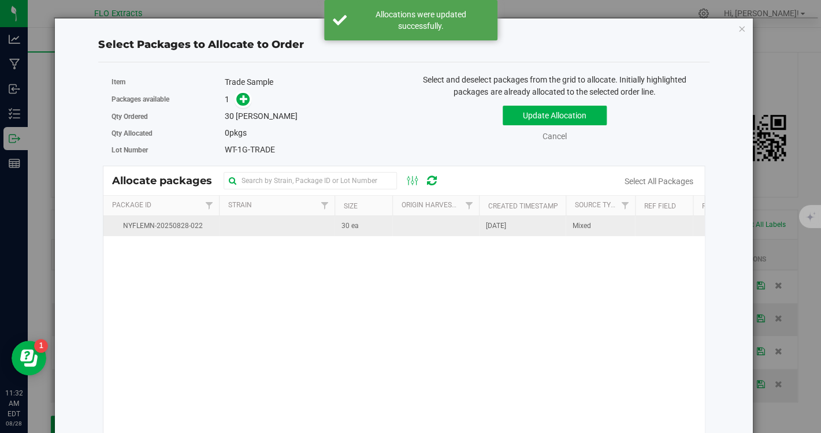
click at [445, 231] on td at bounding box center [435, 226] width 87 height 20
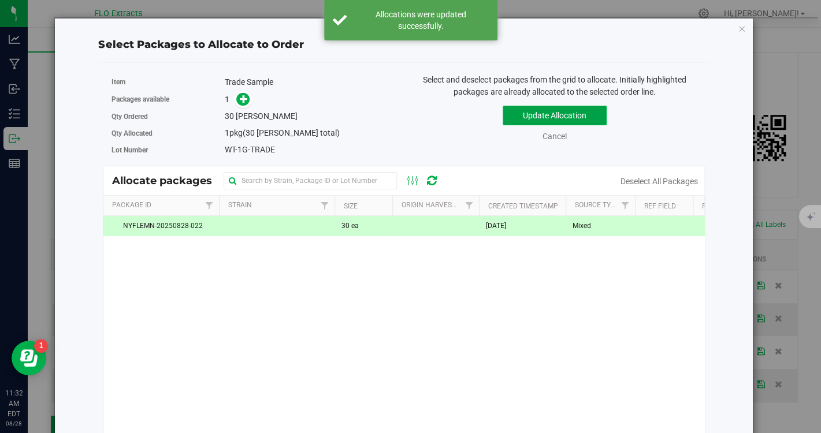
click at [527, 121] on button "Update Allocation" at bounding box center [555, 116] width 104 height 20
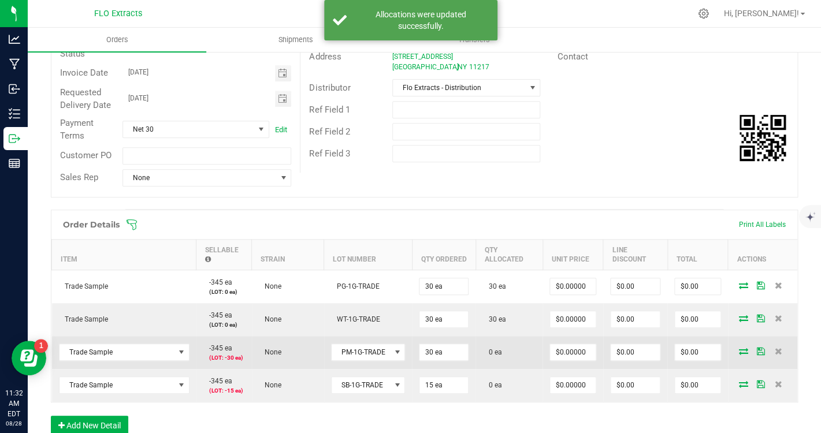
click at [740, 351] on icon at bounding box center [743, 351] width 9 height 7
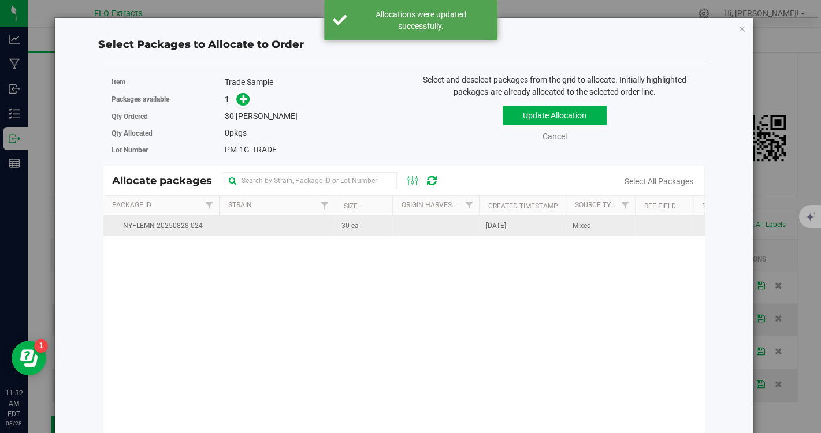
click at [404, 236] on td at bounding box center [435, 226] width 87 height 20
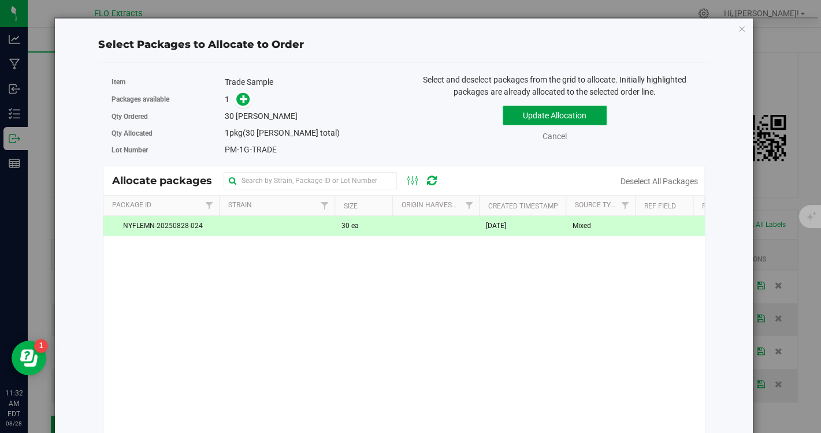
click at [518, 113] on button "Update Allocation" at bounding box center [555, 116] width 104 height 20
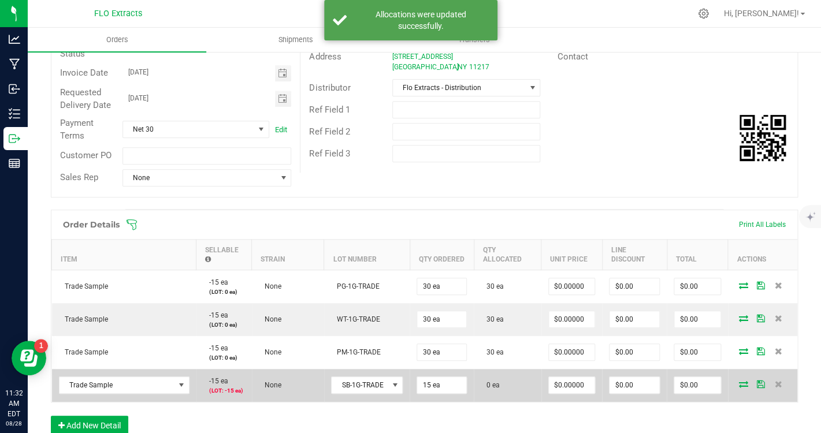
click at [743, 385] on icon at bounding box center [743, 384] width 9 height 7
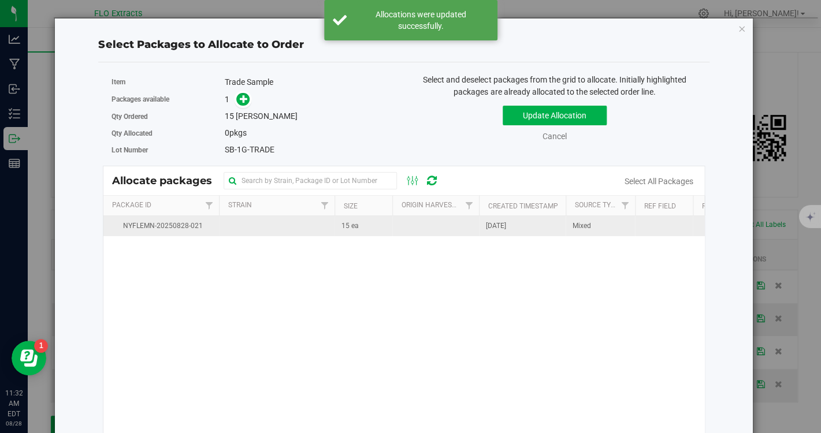
click at [396, 227] on td at bounding box center [435, 226] width 87 height 20
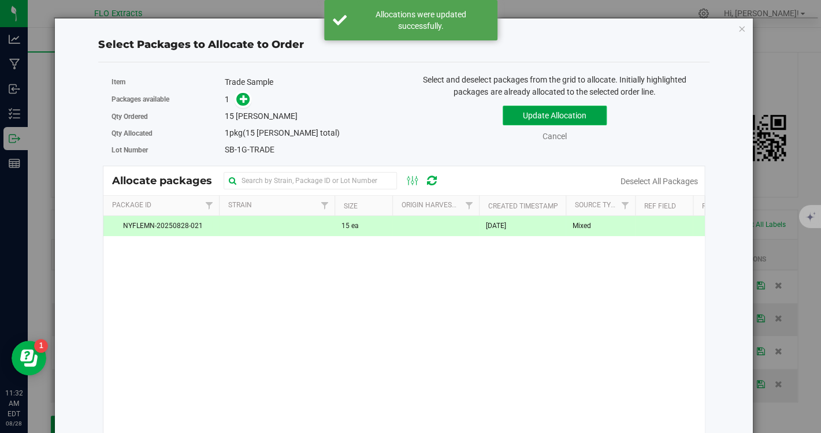
click at [526, 119] on button "Update Allocation" at bounding box center [555, 116] width 104 height 20
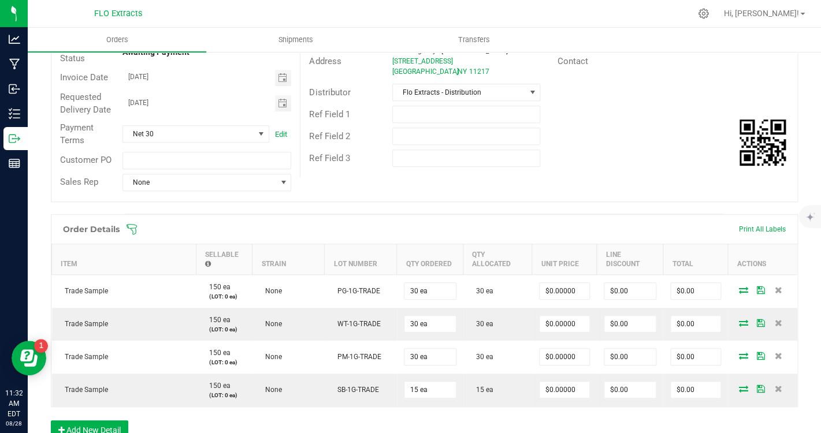
scroll to position [0, 0]
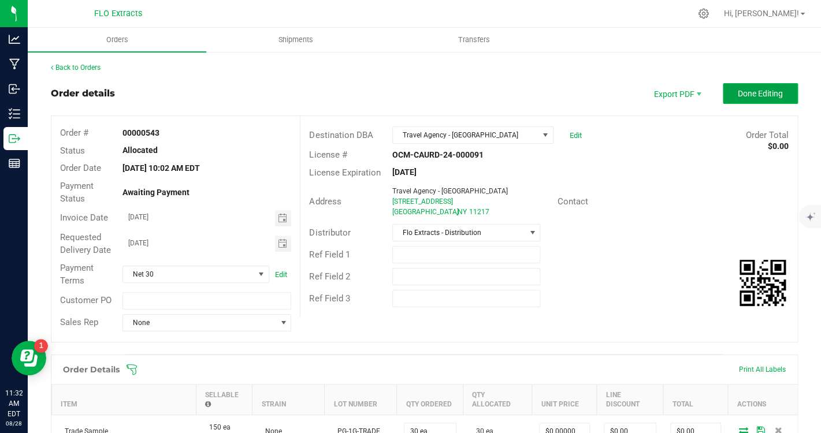
click at [760, 95] on span "Done Editing" at bounding box center [760, 93] width 45 height 9
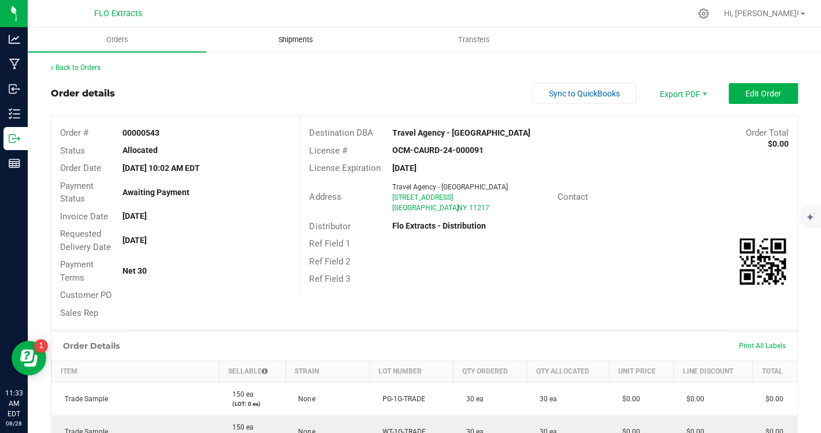
click at [290, 38] on span "Shipments" at bounding box center [295, 40] width 66 height 10
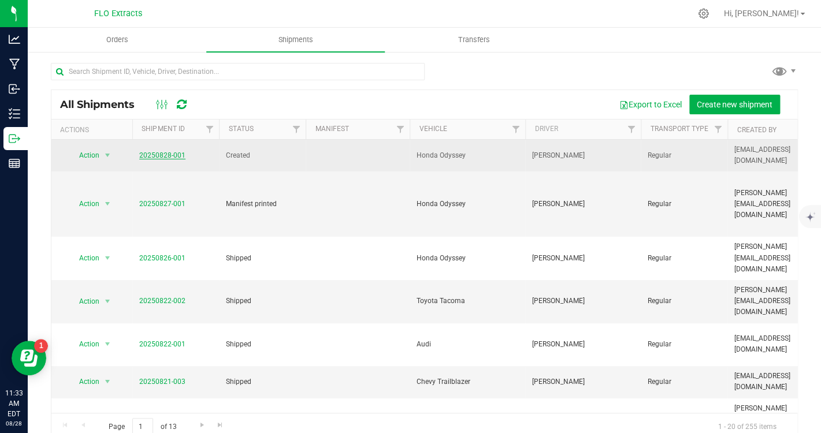
click at [173, 155] on link "20250828-001" at bounding box center [162, 155] width 46 height 8
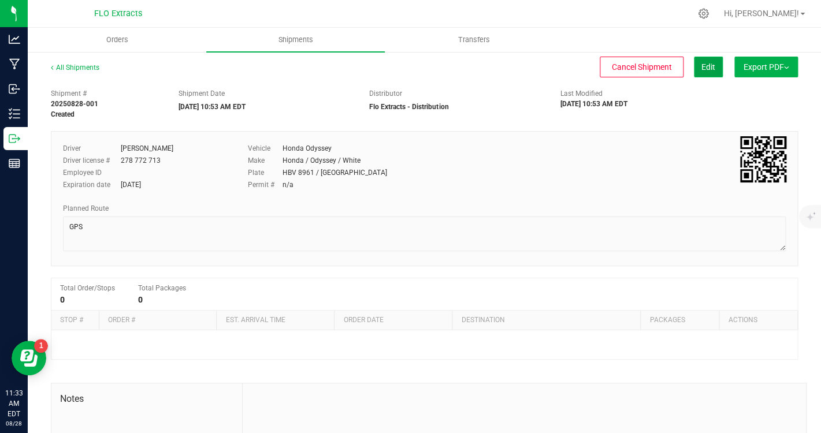
click at [704, 65] on span "Edit" at bounding box center [708, 66] width 14 height 9
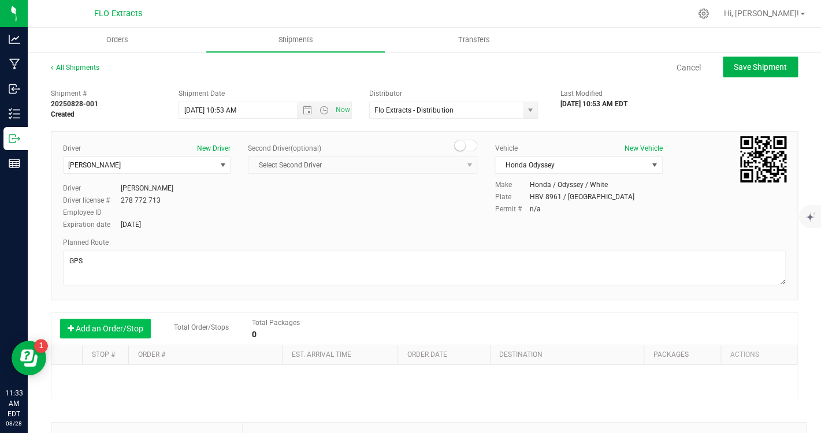
click at [122, 320] on button "Add an Order/Stop" at bounding box center [105, 329] width 91 height 20
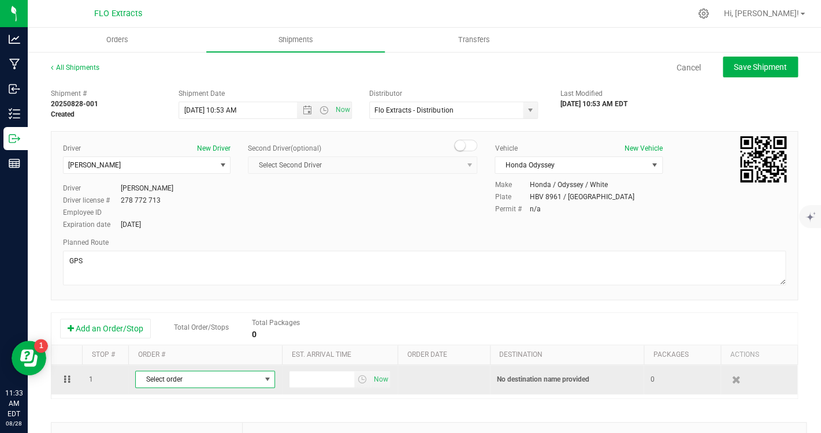
click at [185, 376] on span "Select order" at bounding box center [198, 379] width 124 height 16
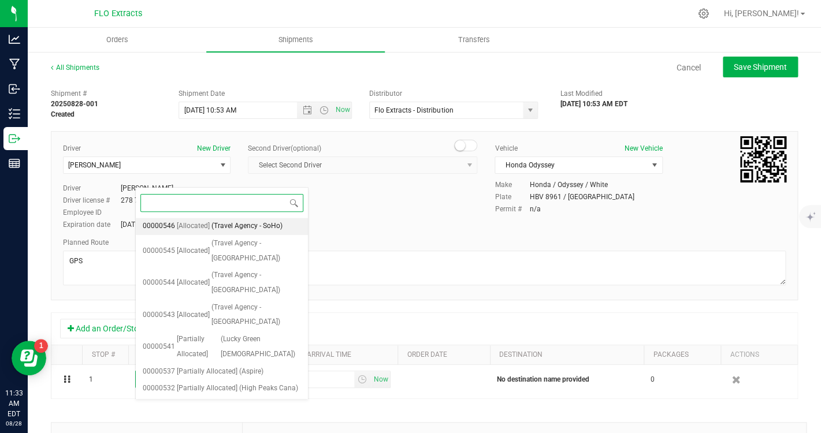
click at [225, 226] on span "(Travel Agency - SoHo)" at bounding box center [246, 226] width 71 height 15
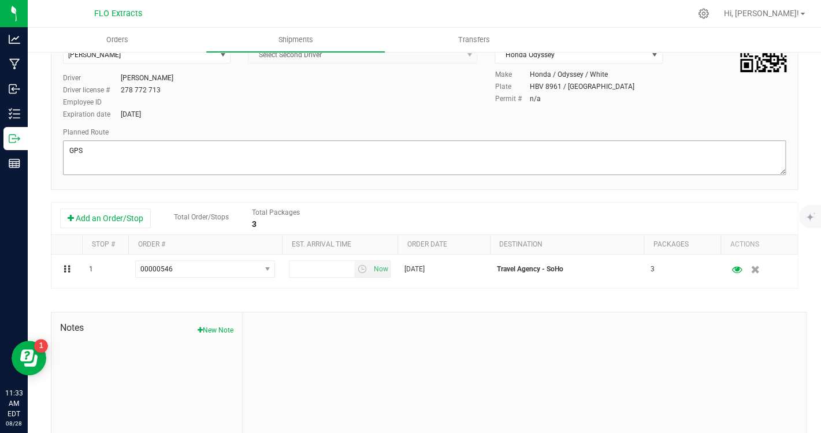
scroll to position [117, 0]
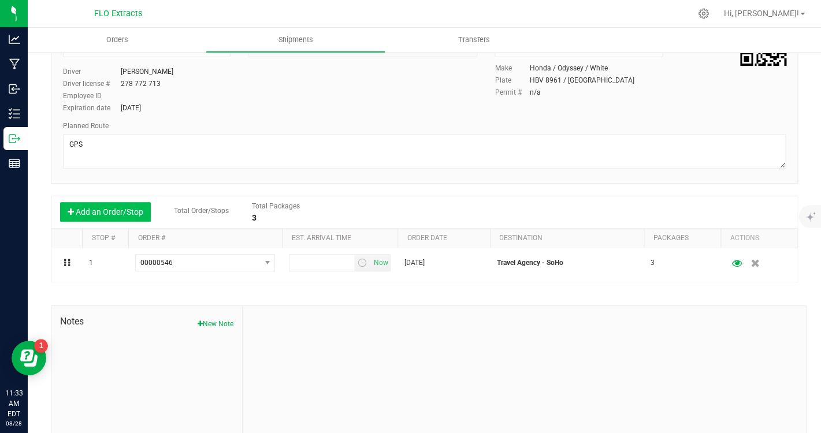
click at [81, 217] on button "Add an Order/Stop" at bounding box center [105, 212] width 91 height 20
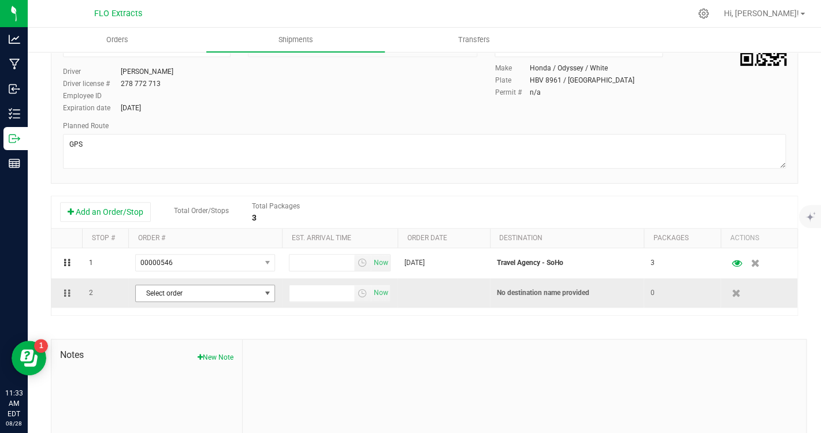
click at [166, 297] on span "Select order" at bounding box center [198, 293] width 124 height 16
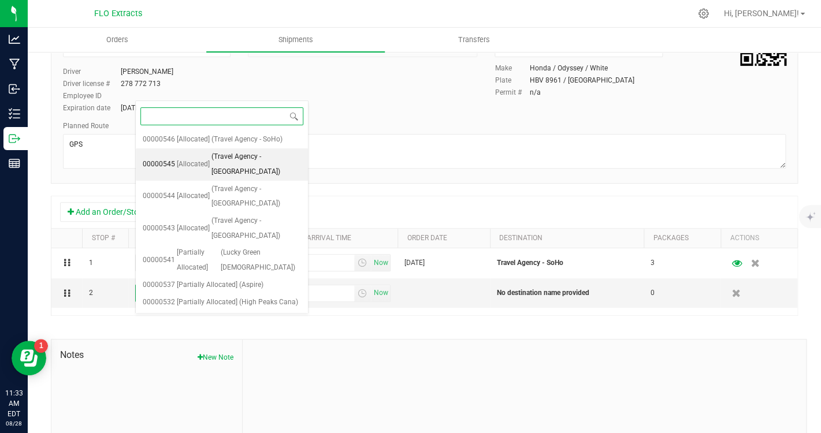
click at [187, 160] on span "[Allocated]" at bounding box center [193, 164] width 33 height 15
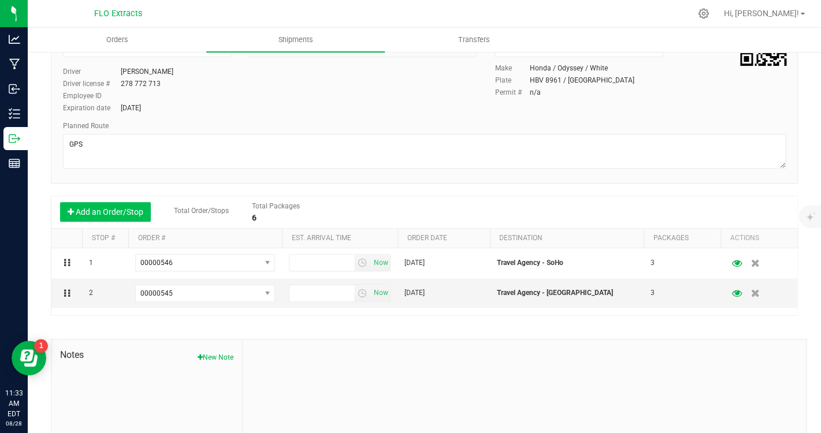
click at [87, 210] on button "Add an Order/Stop" at bounding box center [105, 212] width 91 height 20
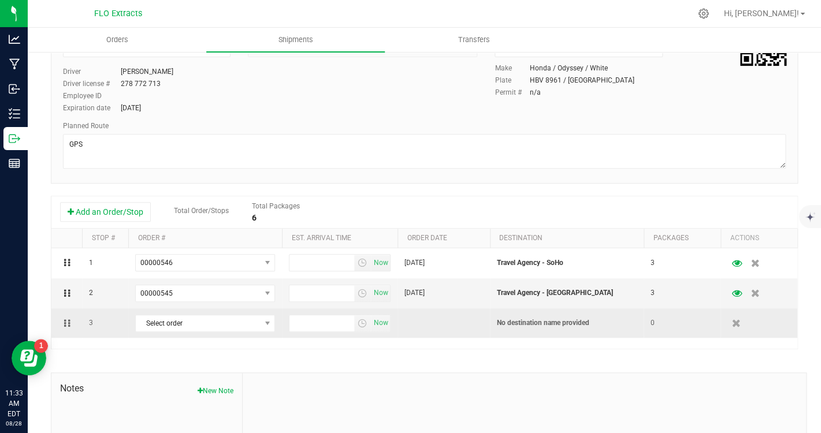
click at [95, 326] on td "3" at bounding box center [105, 322] width 46 height 29
click at [184, 323] on span "Select order" at bounding box center [198, 323] width 124 height 16
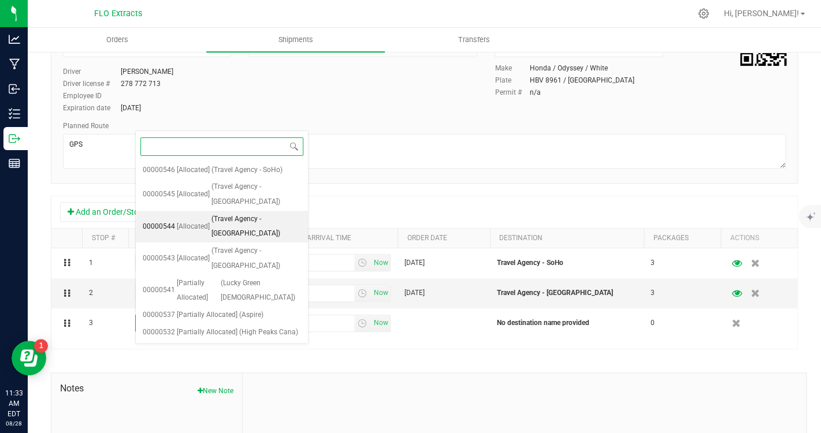
click at [186, 219] on span "[Allocated]" at bounding box center [193, 226] width 33 height 15
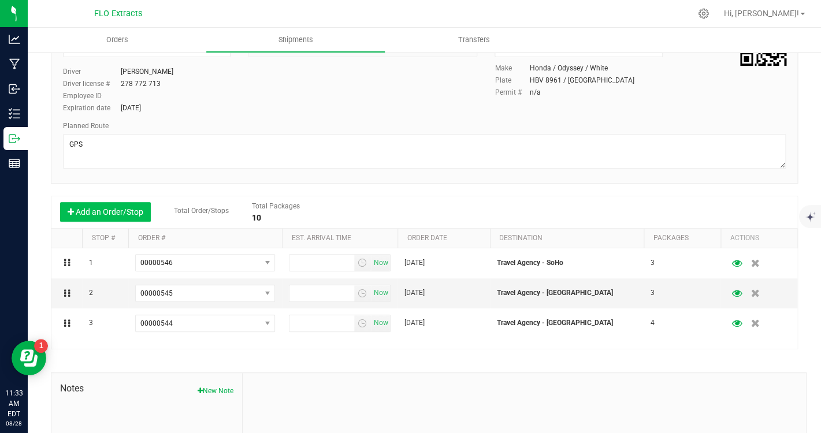
click at [95, 212] on button "Add an Order/Stop" at bounding box center [105, 212] width 91 height 20
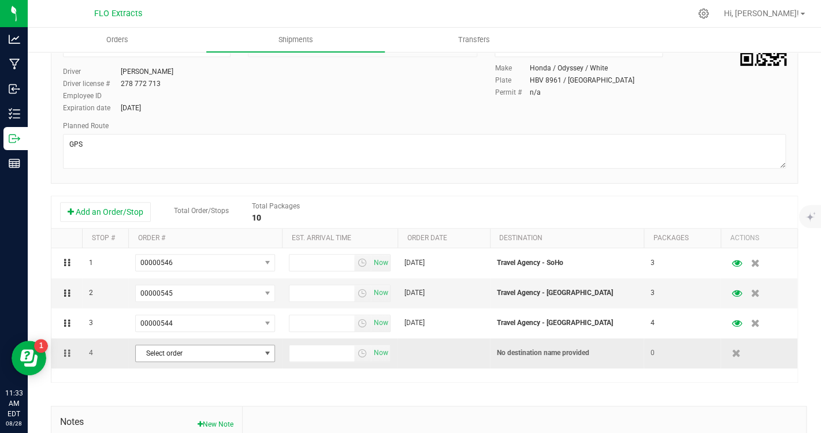
click at [171, 353] on span "Select order" at bounding box center [198, 353] width 124 height 16
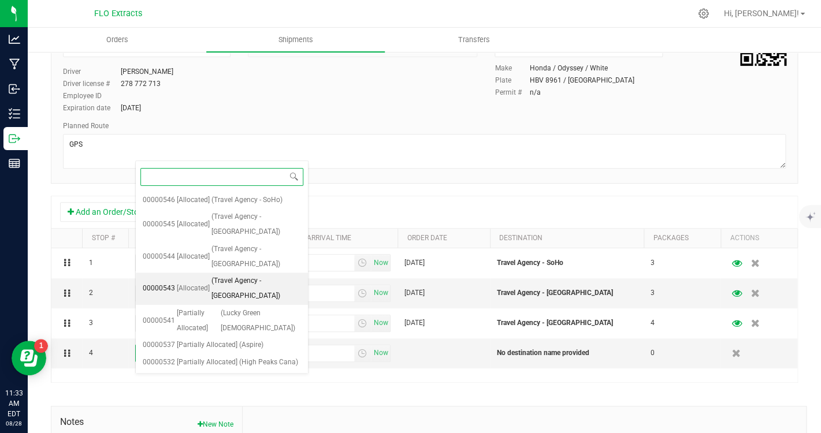
click at [208, 281] on span "[Allocated]" at bounding box center [193, 288] width 33 height 15
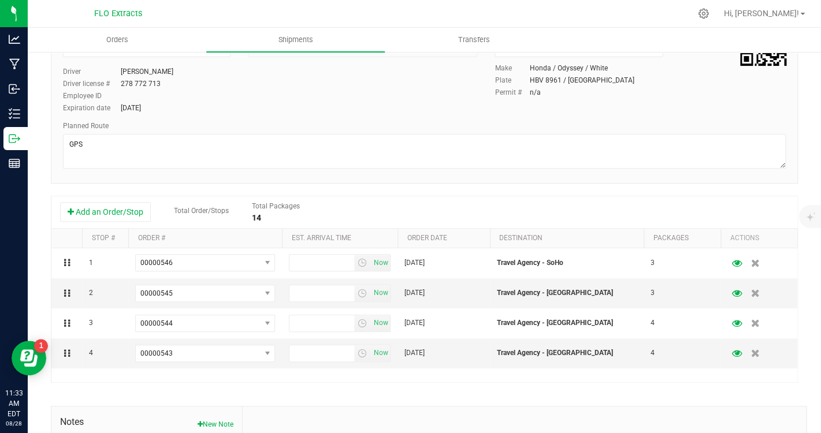
click at [336, 392] on div "Shipment # 20250828-001 Created Shipment Date [DATE] 10:53 AM Now Distributor F…" at bounding box center [424, 264] width 747 height 596
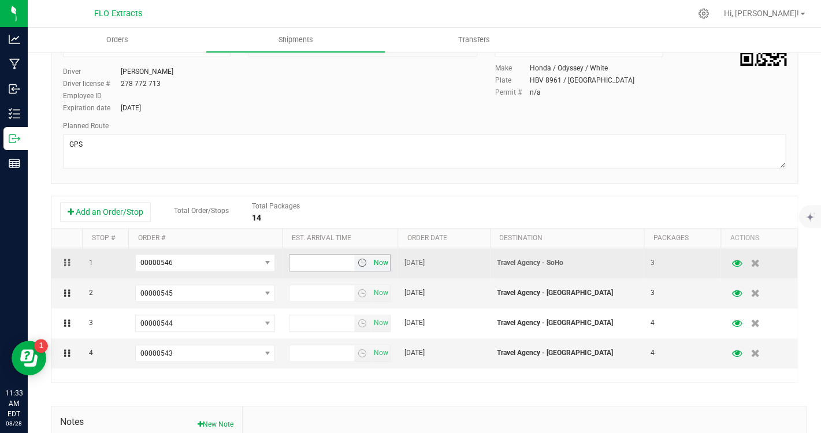
click at [382, 263] on span "Now" at bounding box center [381, 263] width 20 height 17
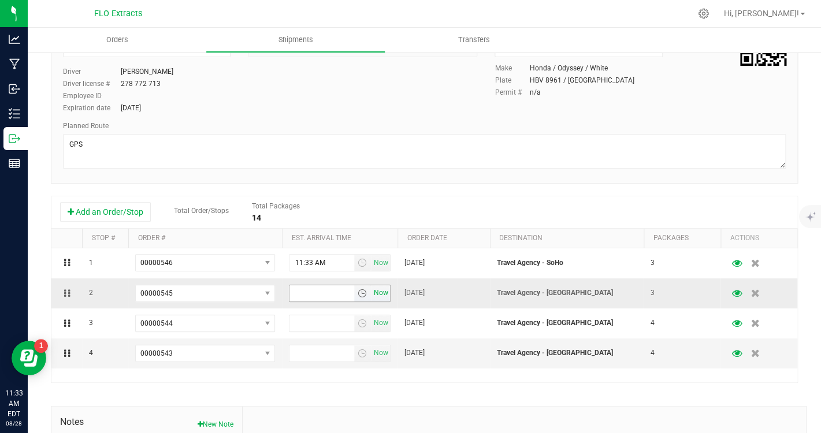
click at [382, 293] on span "Now" at bounding box center [381, 293] width 20 height 17
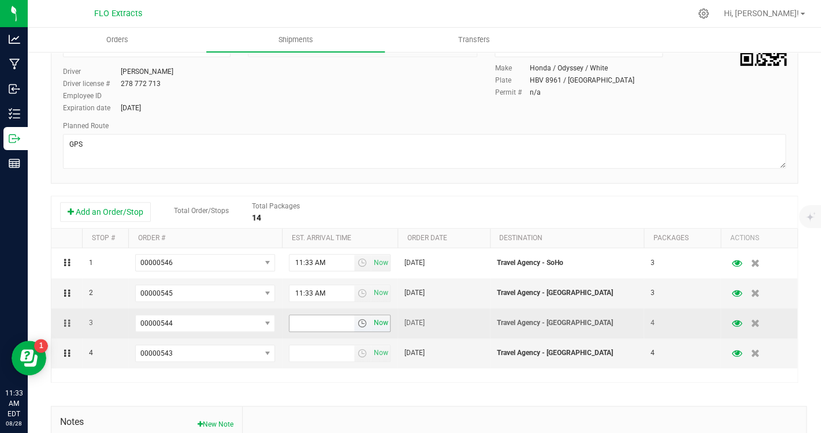
click at [382, 318] on span "Now" at bounding box center [381, 323] width 20 height 17
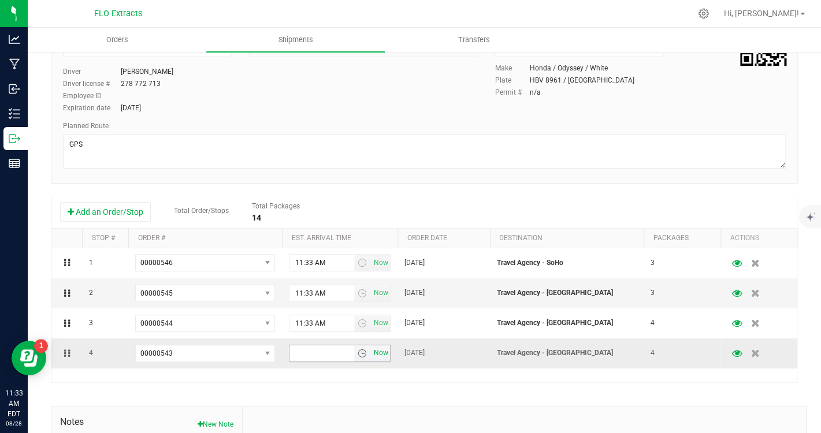
click at [381, 352] on span "Now" at bounding box center [381, 353] width 20 height 17
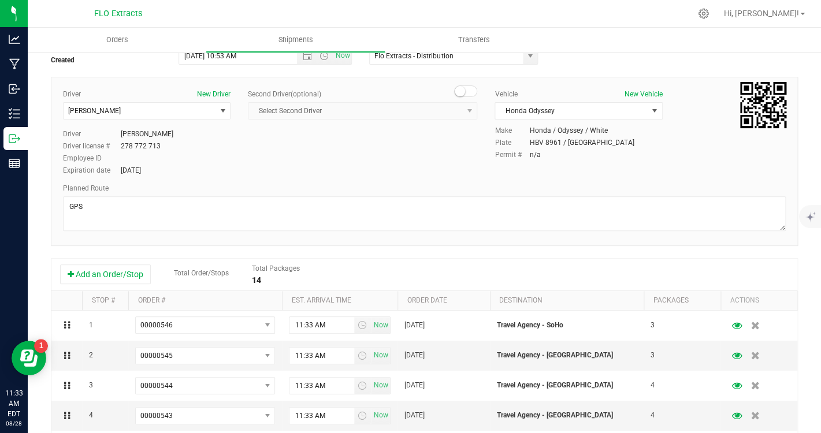
scroll to position [0, 0]
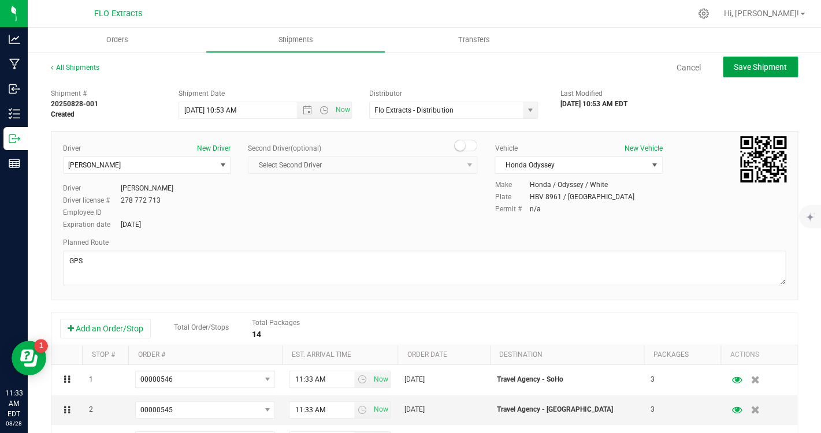
click at [742, 69] on span "Save Shipment" at bounding box center [760, 66] width 53 height 9
type input "[DATE] 2:53 PM"
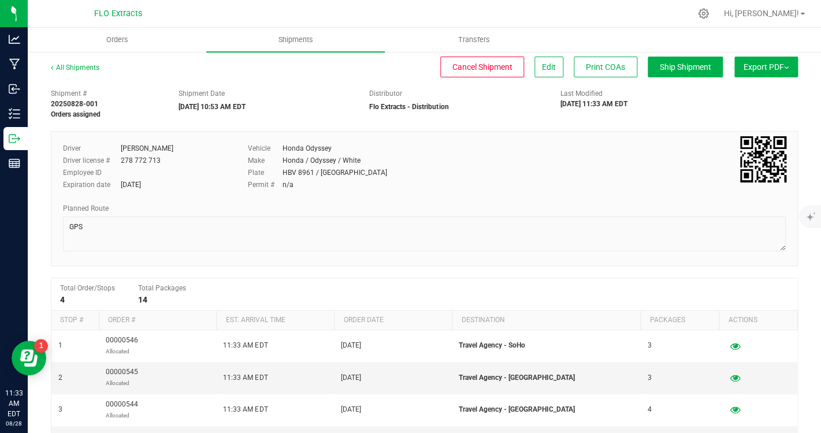
click at [788, 67] on button "Export PDF" at bounding box center [766, 67] width 64 height 21
click at [687, 74] on button "Ship Shipment" at bounding box center [684, 67] width 75 height 21
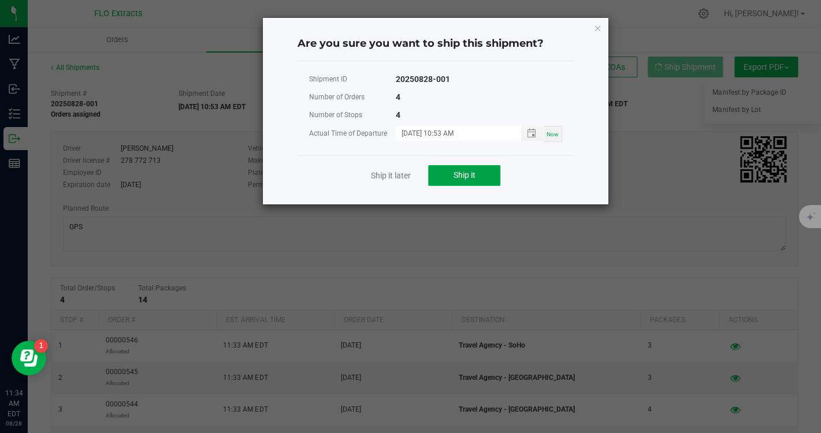
click at [478, 175] on button "Ship it" at bounding box center [464, 175] width 72 height 21
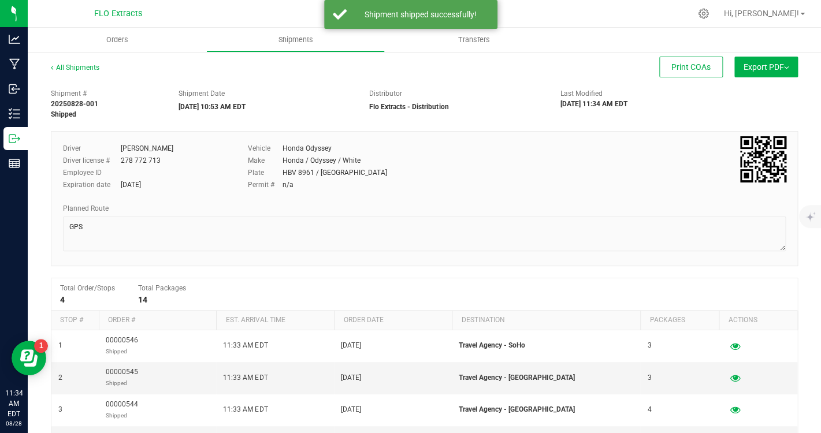
click at [785, 69] on span "Export PDF" at bounding box center [765, 66] width 45 height 9
click at [757, 112] on span "Manifest by Lot" at bounding box center [736, 110] width 48 height 8
